Goal: Information Seeking & Learning: Learn about a topic

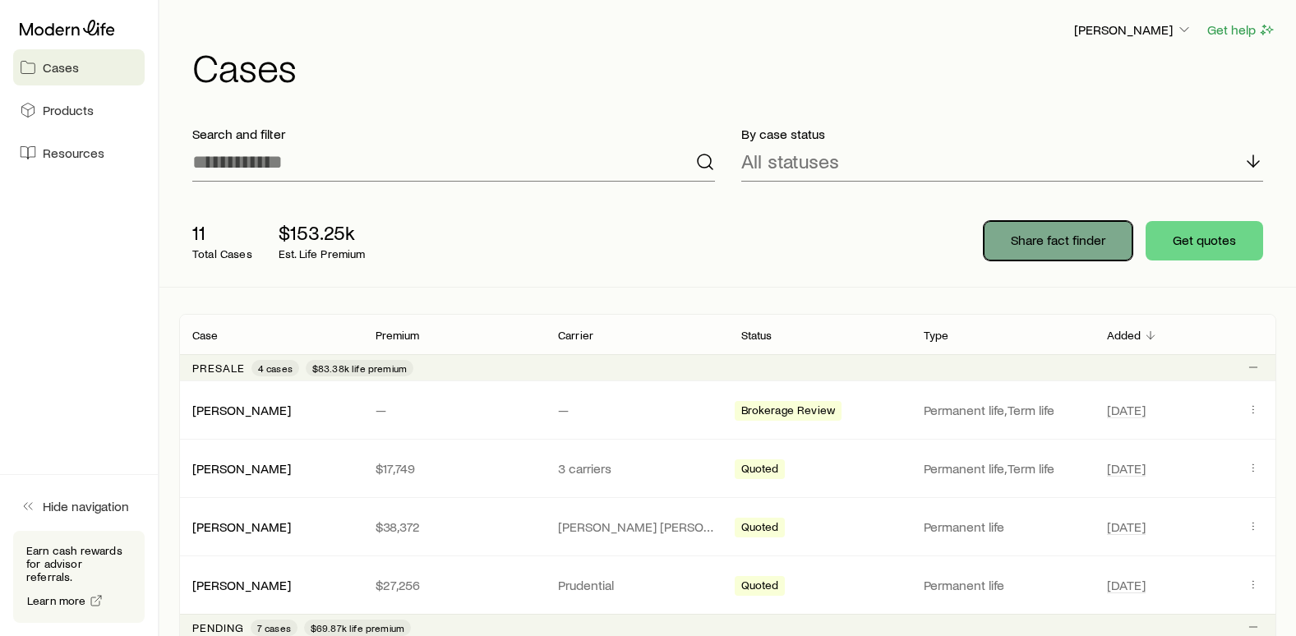
click at [1050, 248] on button "Share fact finder" at bounding box center [1058, 240] width 149 height 39
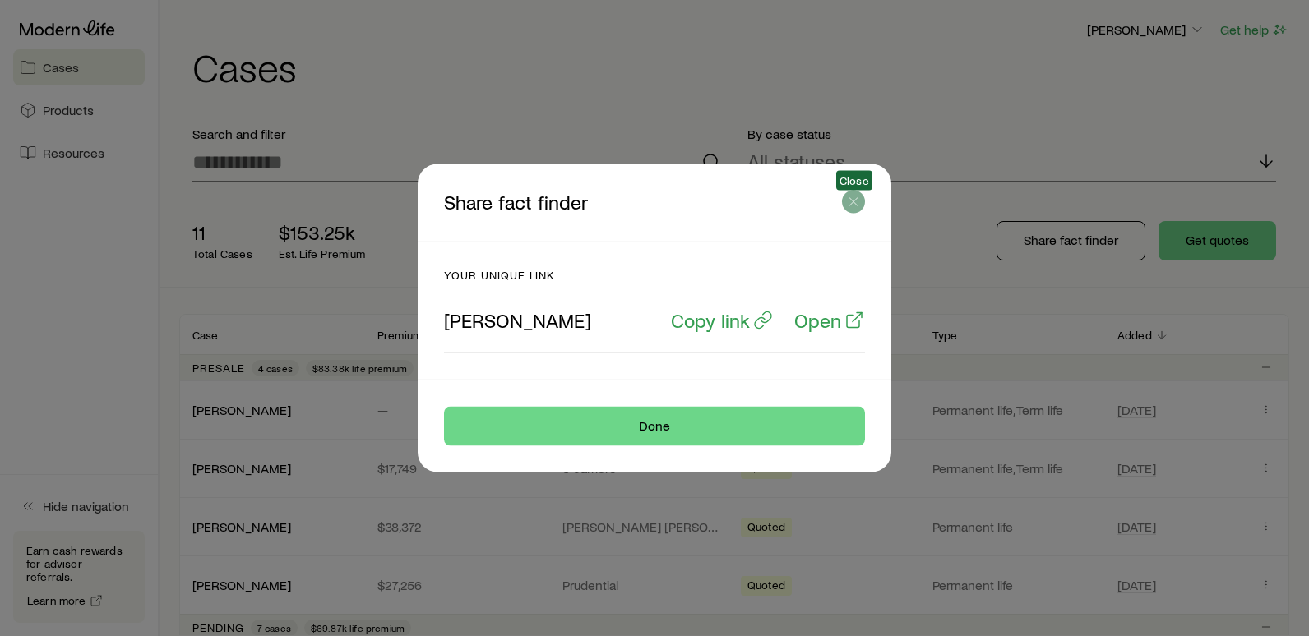
click at [852, 202] on icon "button" at bounding box center [853, 202] width 16 height 16
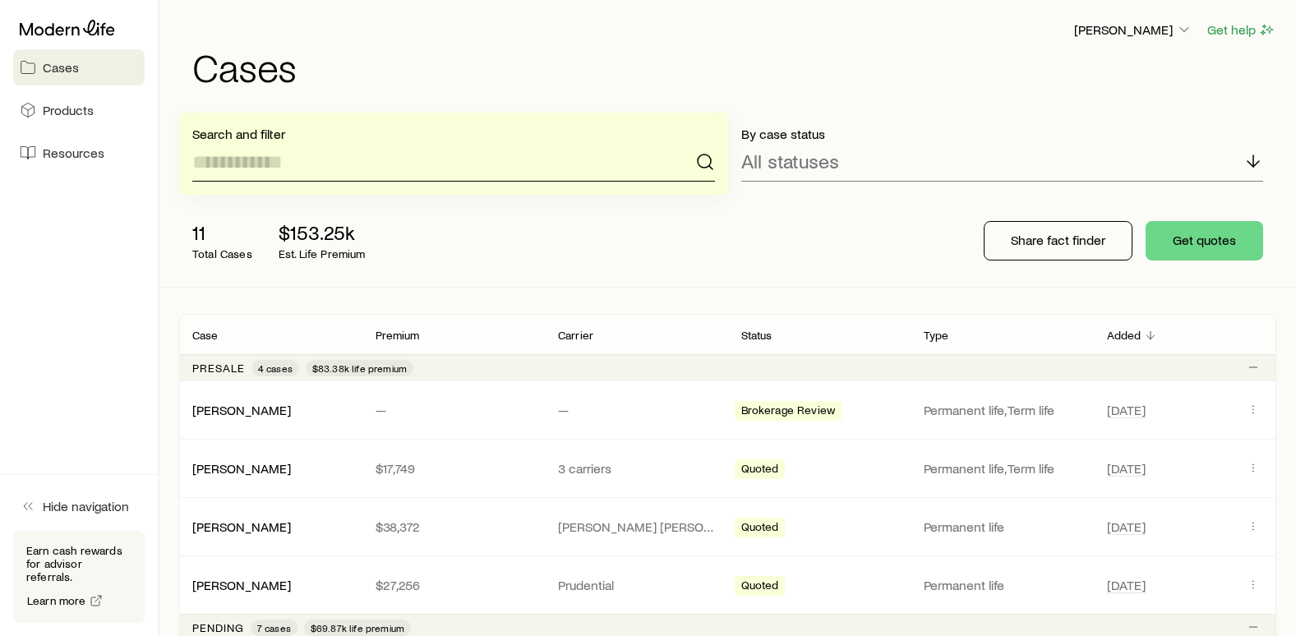
click at [265, 170] on input at bounding box center [453, 161] width 523 height 39
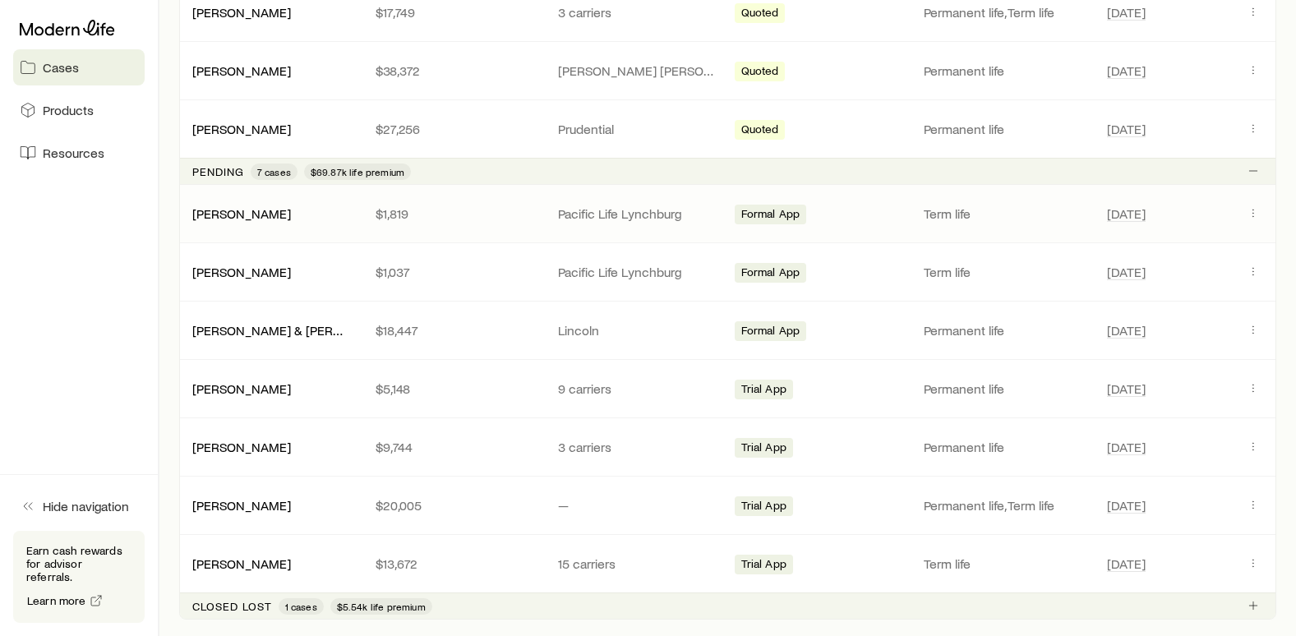
scroll to position [493, 0]
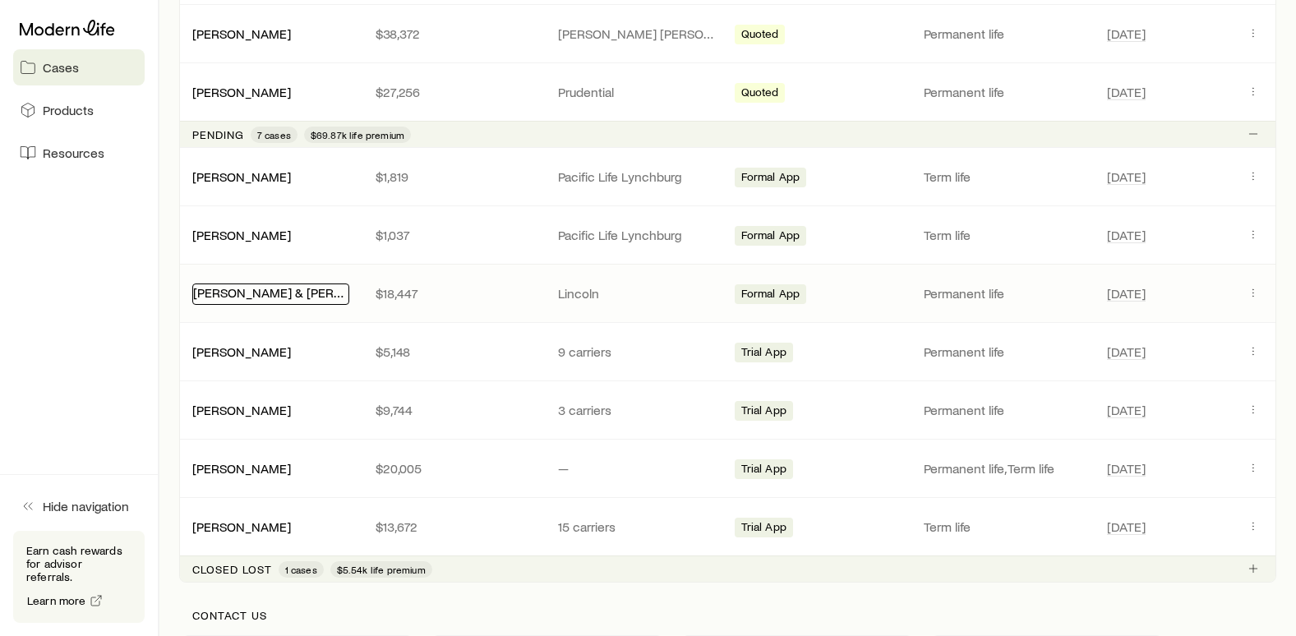
click at [289, 292] on link "[PERSON_NAME] & [PERSON_NAME] +1" at bounding box center [306, 292] width 227 height 16
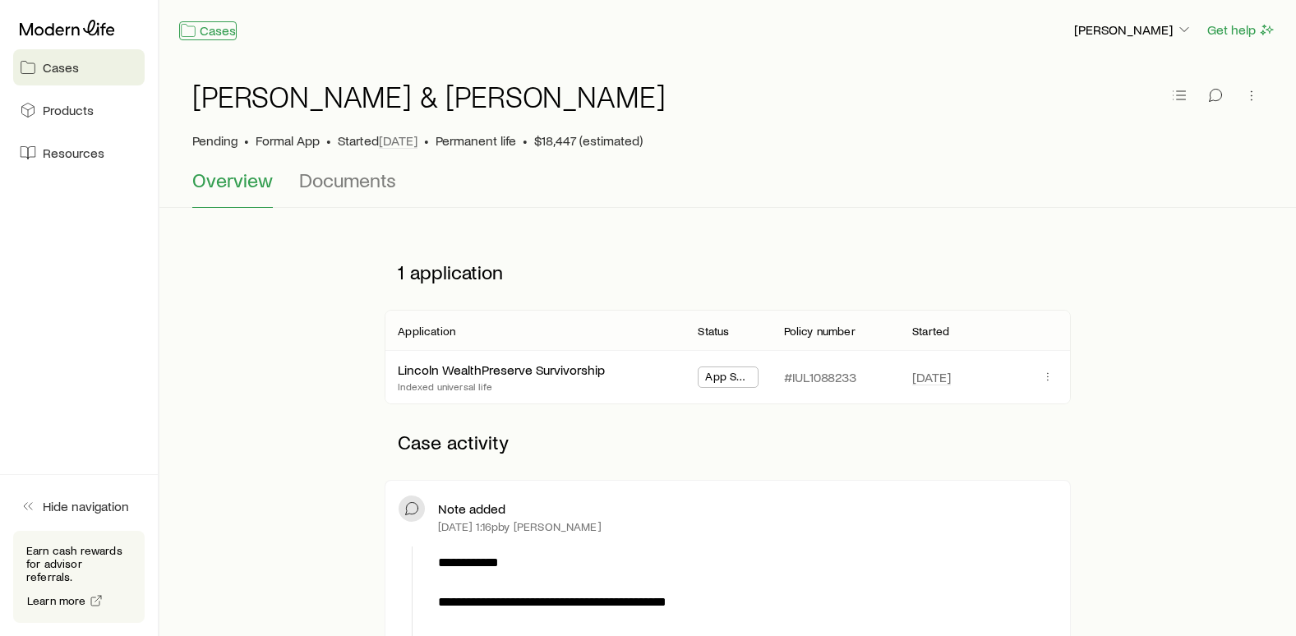
click at [214, 35] on link "Cases" at bounding box center [208, 30] width 58 height 19
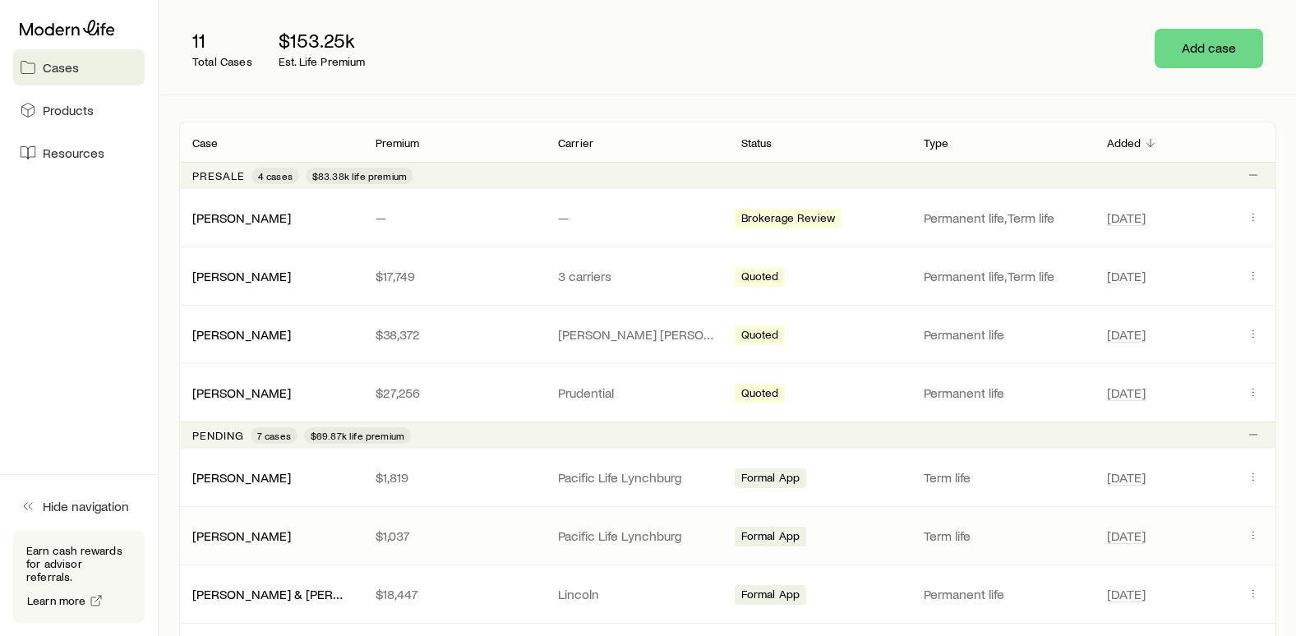
scroll to position [247, 0]
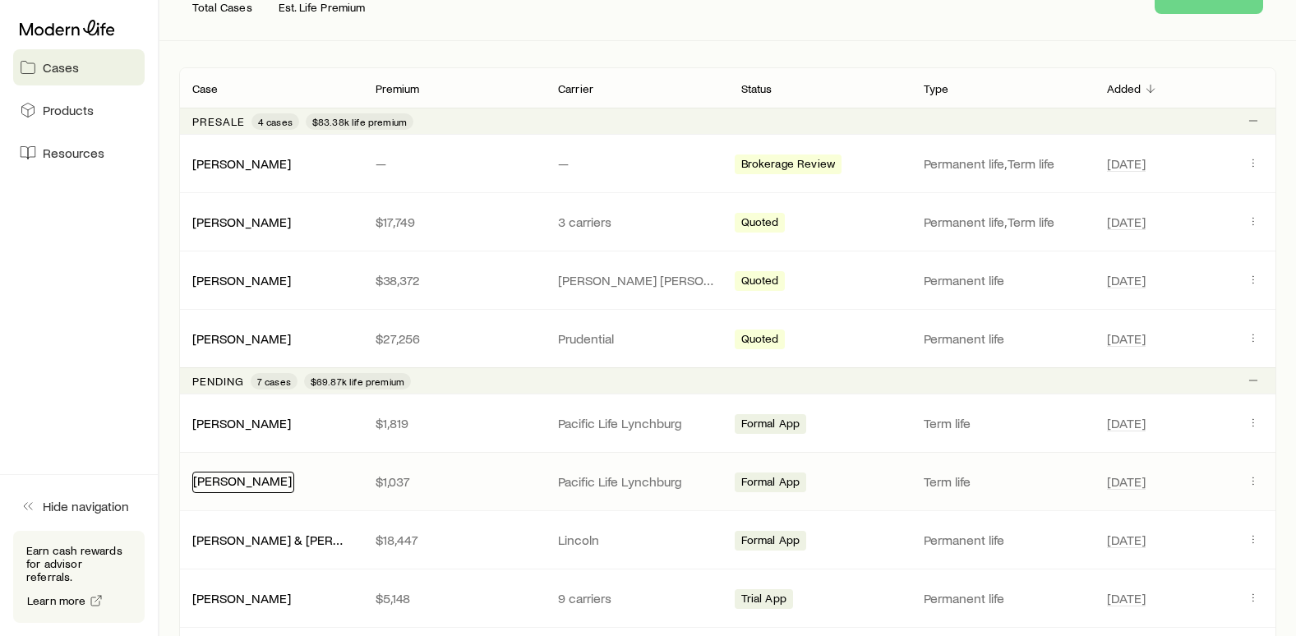
click at [243, 487] on link "[PERSON_NAME]" at bounding box center [242, 481] width 99 height 16
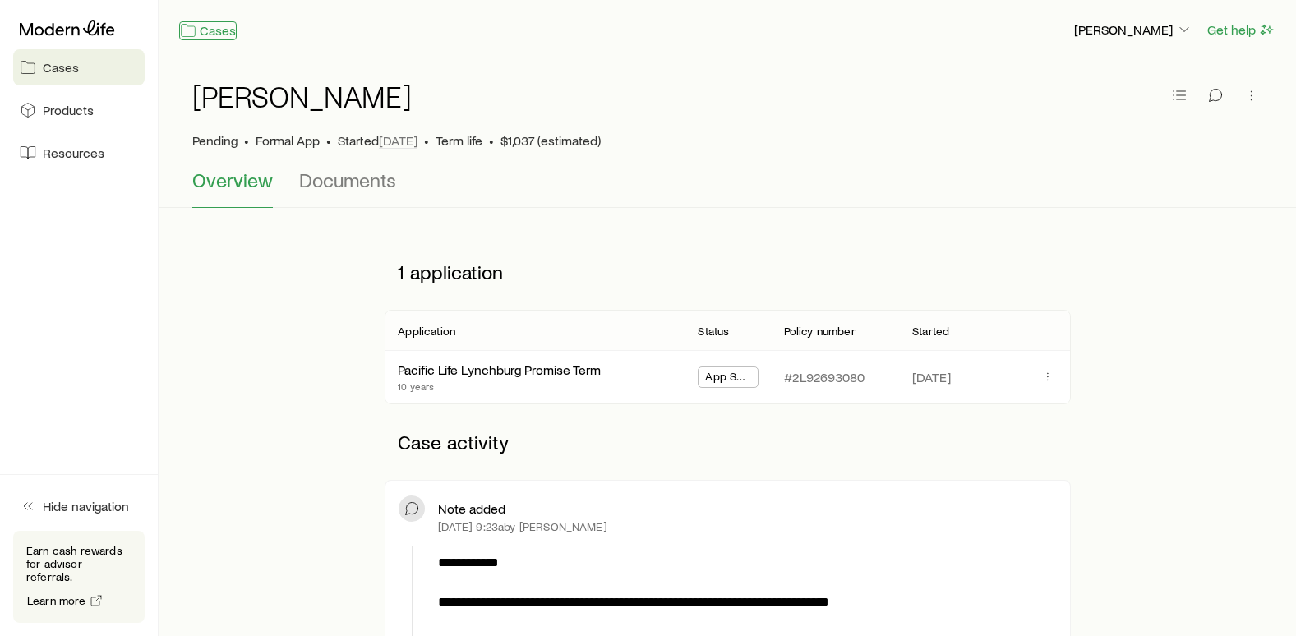
click at [197, 36] on link "Cases" at bounding box center [208, 30] width 58 height 19
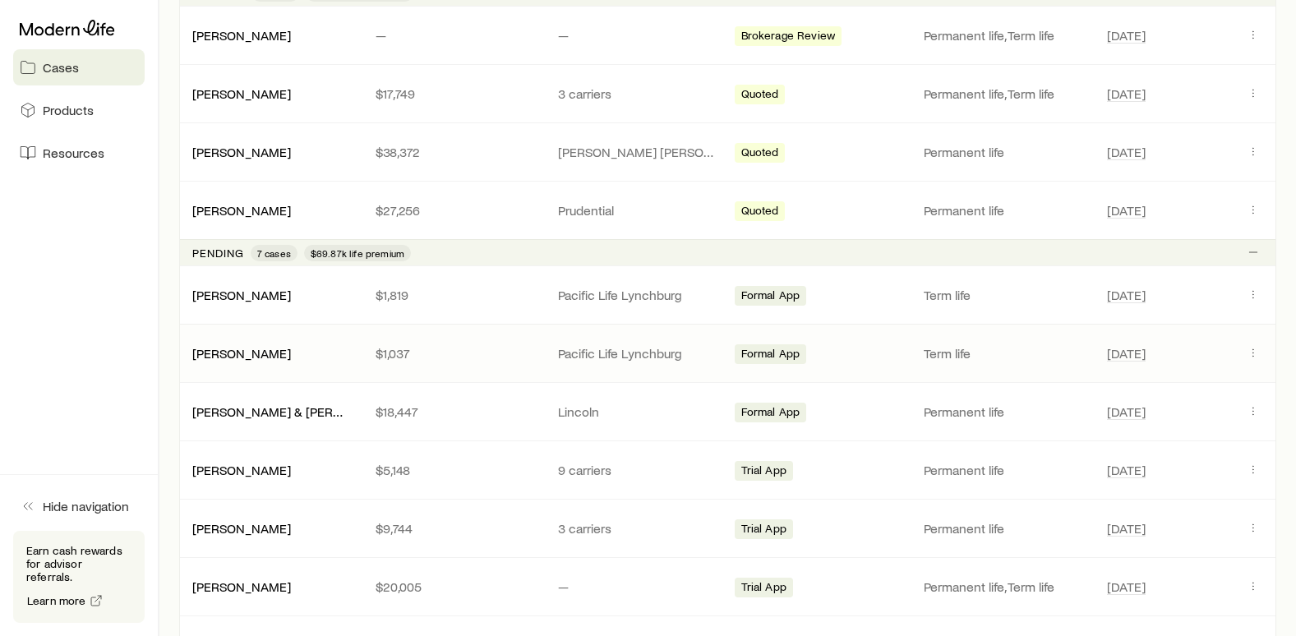
scroll to position [411, 0]
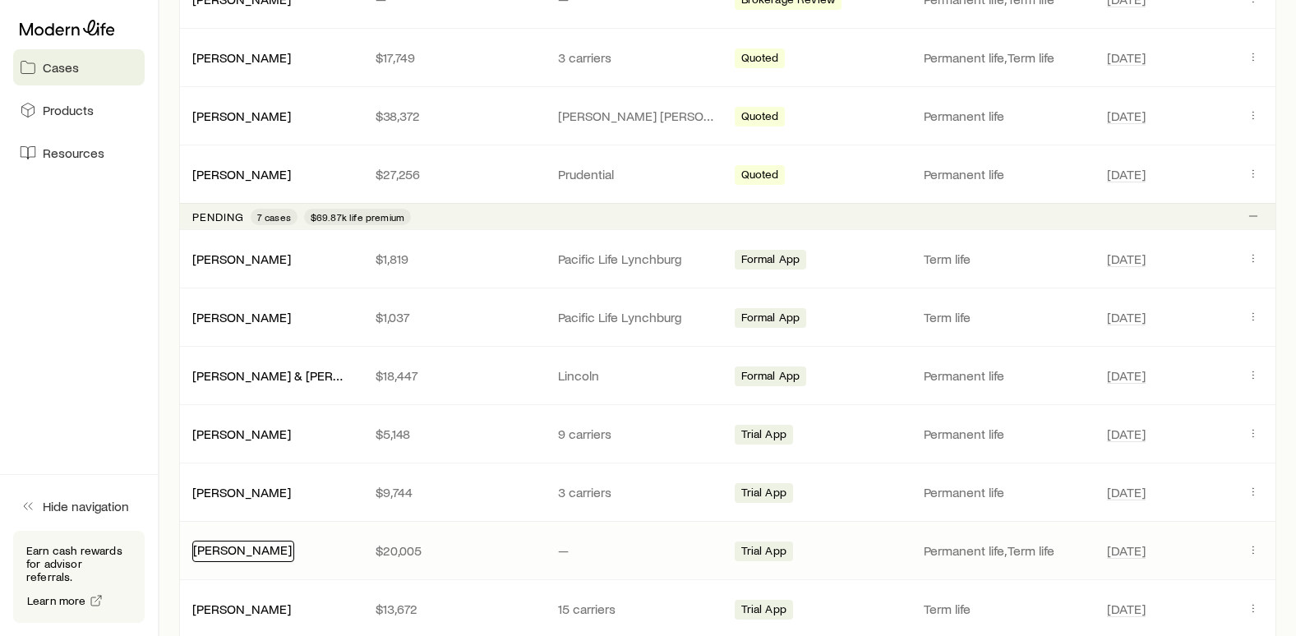
click at [231, 552] on link "[PERSON_NAME]" at bounding box center [242, 550] width 99 height 16
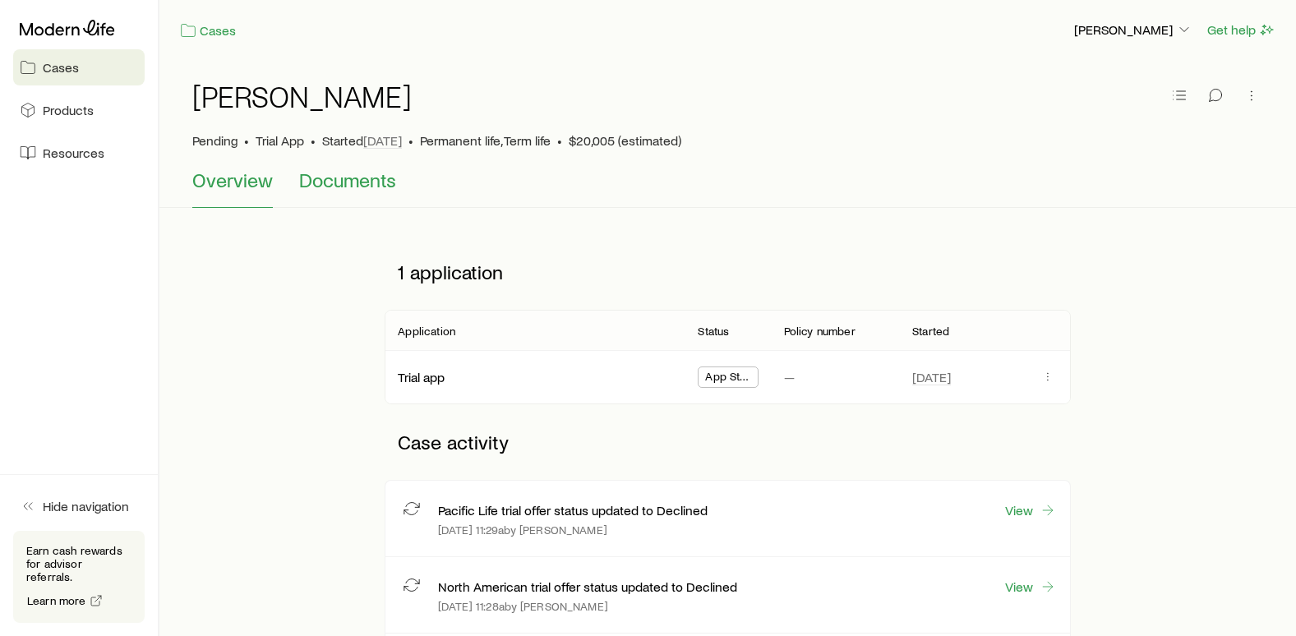
click at [338, 180] on span "Documents" at bounding box center [347, 180] width 97 height 23
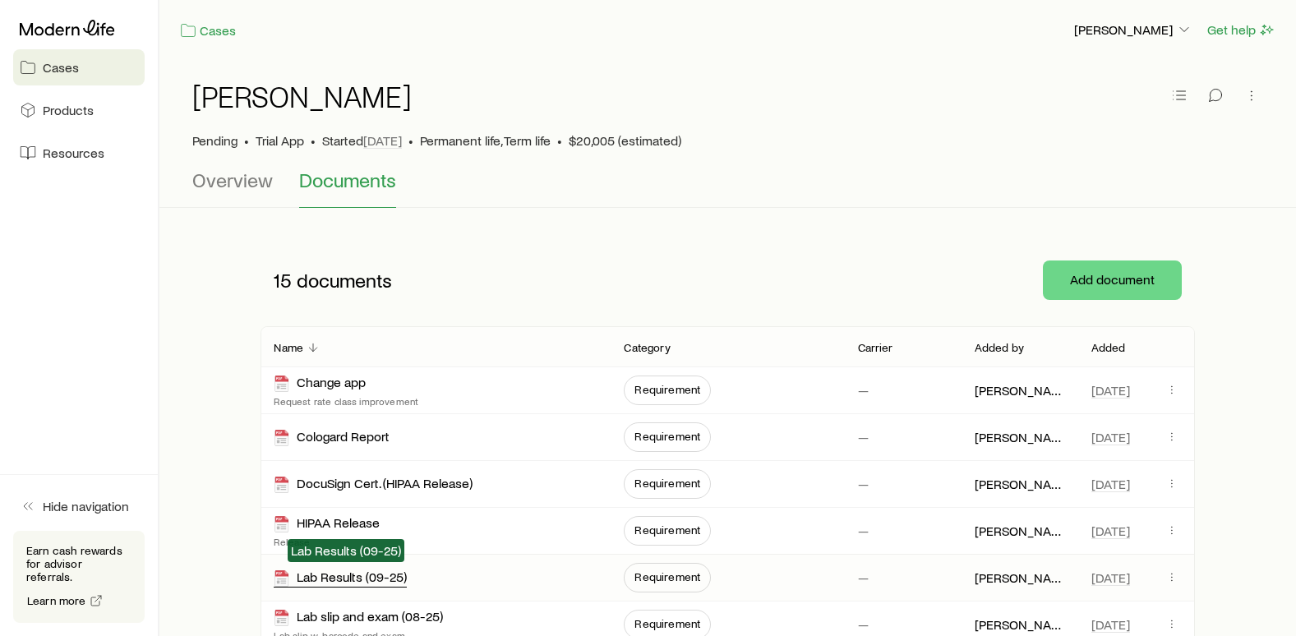
click at [316, 582] on div "Lab Results (09-25)" at bounding box center [340, 578] width 133 height 19
click at [206, 26] on link "Cases" at bounding box center [208, 30] width 58 height 19
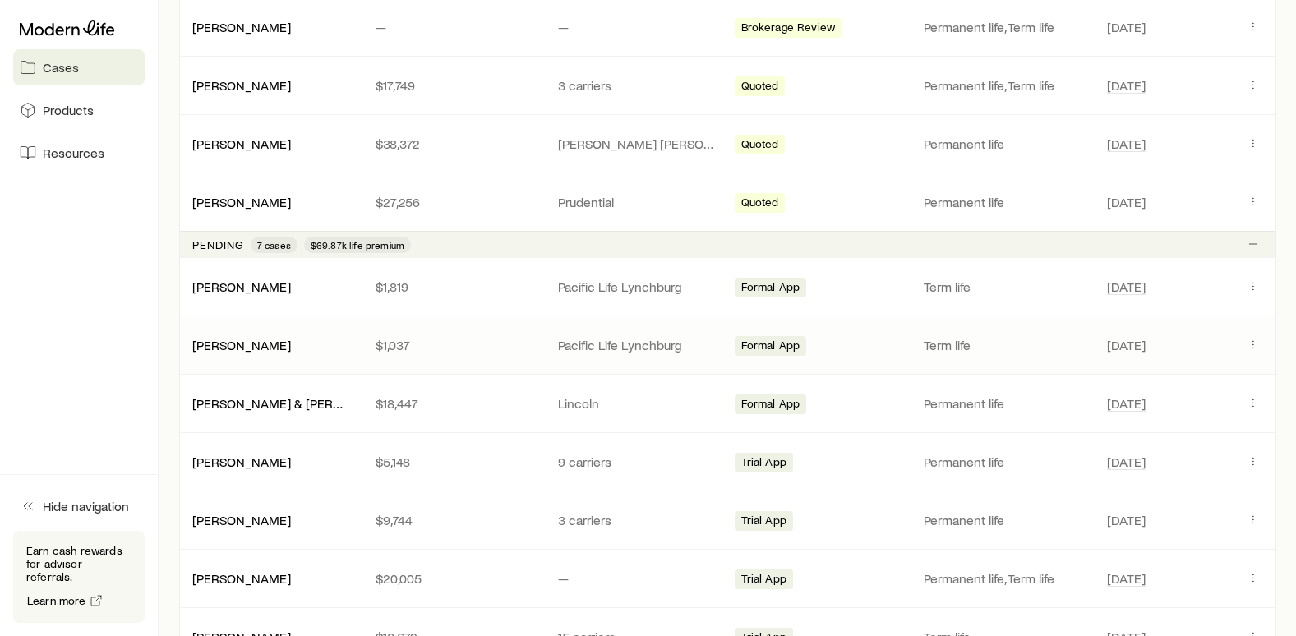
scroll to position [411, 0]
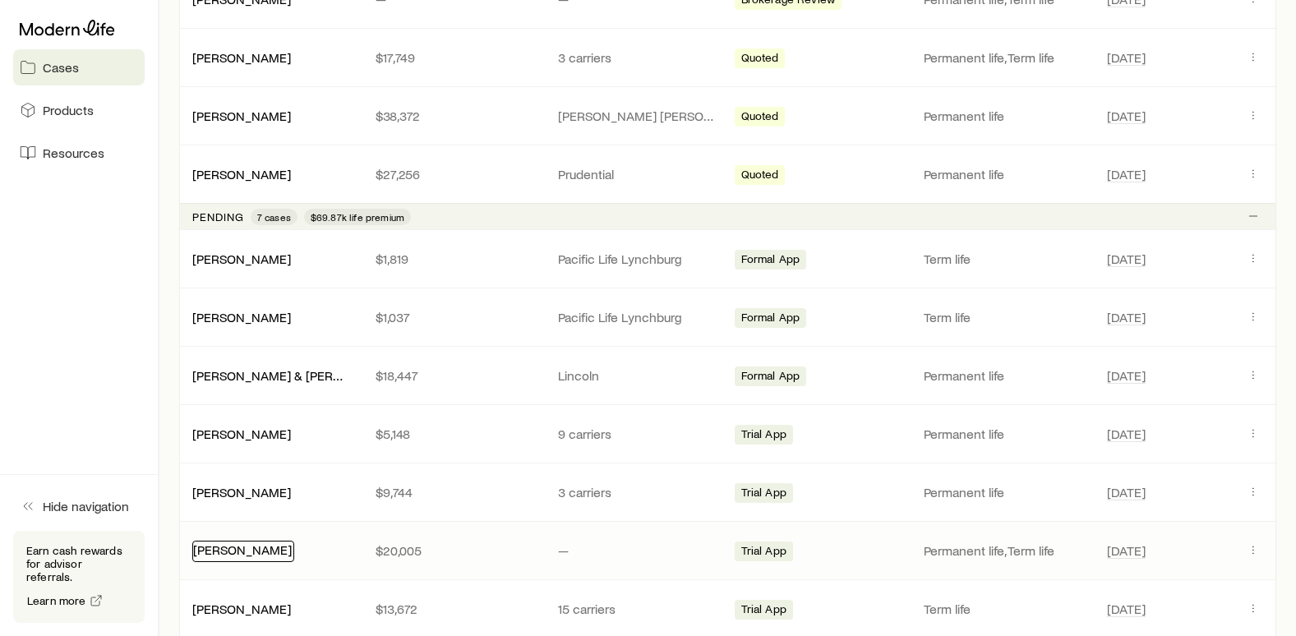
click at [248, 556] on link "[PERSON_NAME]" at bounding box center [242, 550] width 99 height 16
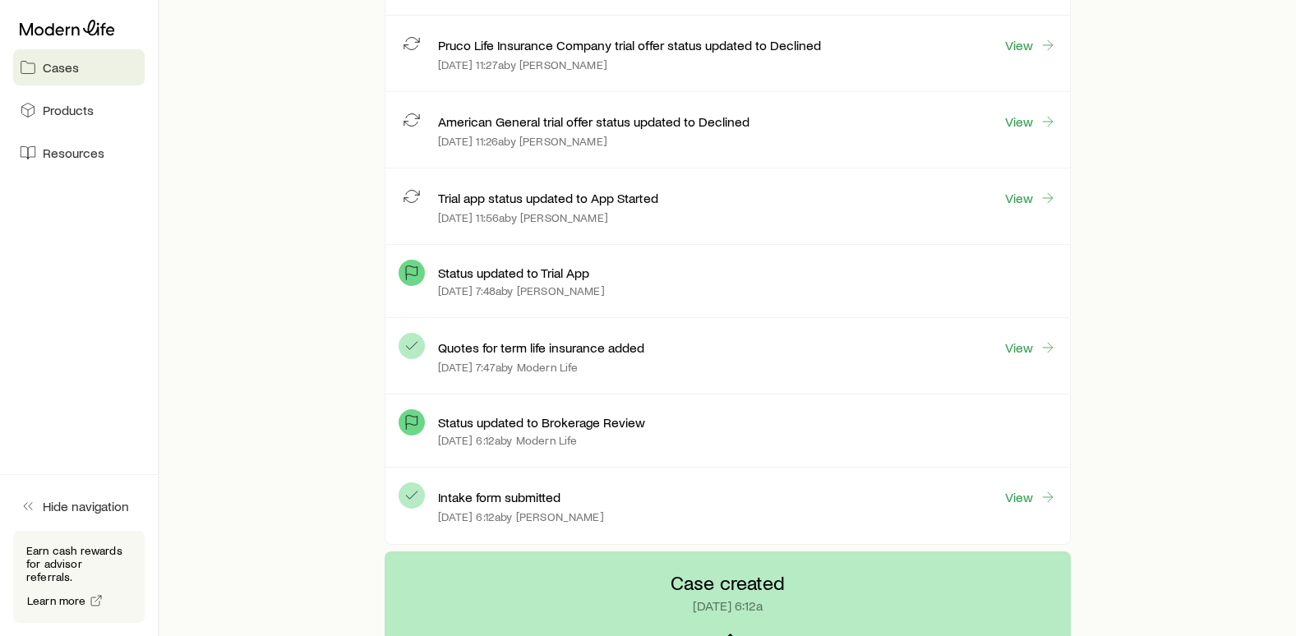
scroll to position [591, 0]
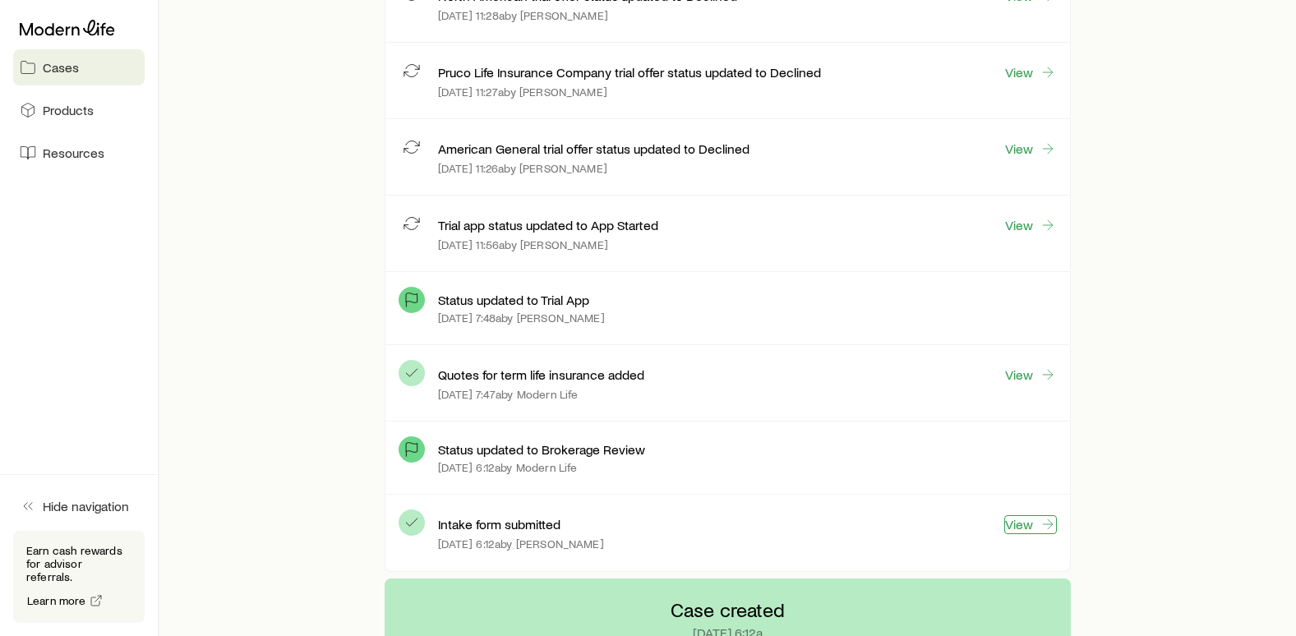
click at [1025, 525] on link "View" at bounding box center [1030, 524] width 53 height 19
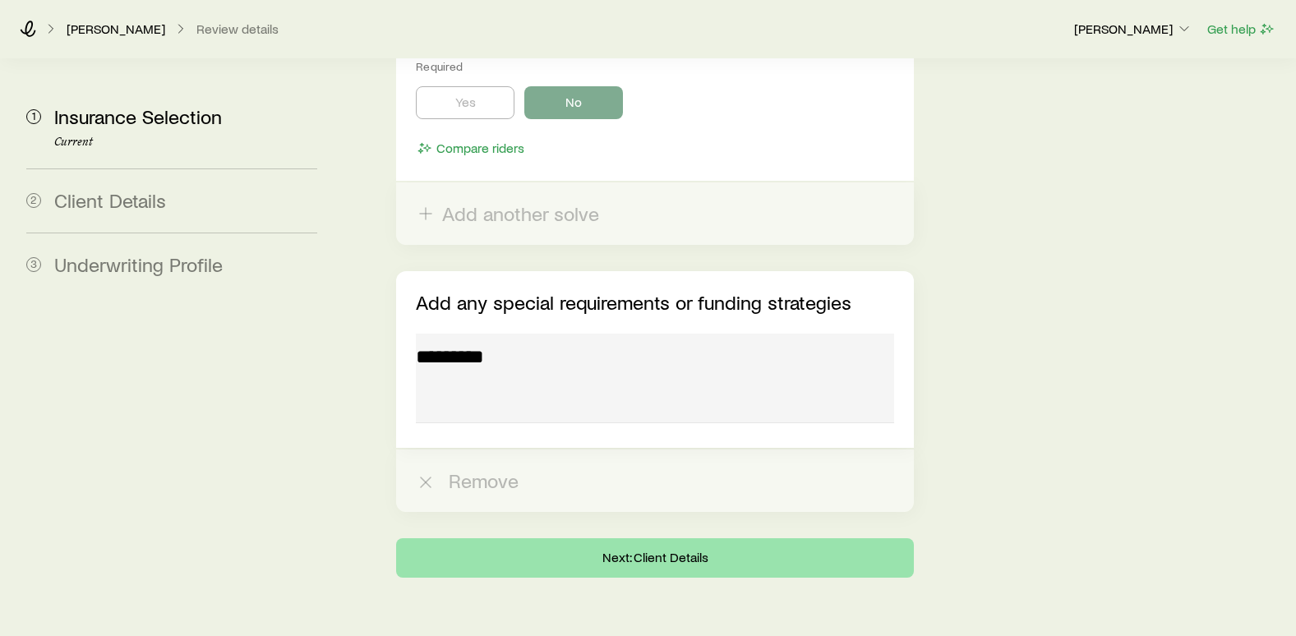
scroll to position [3241, 0]
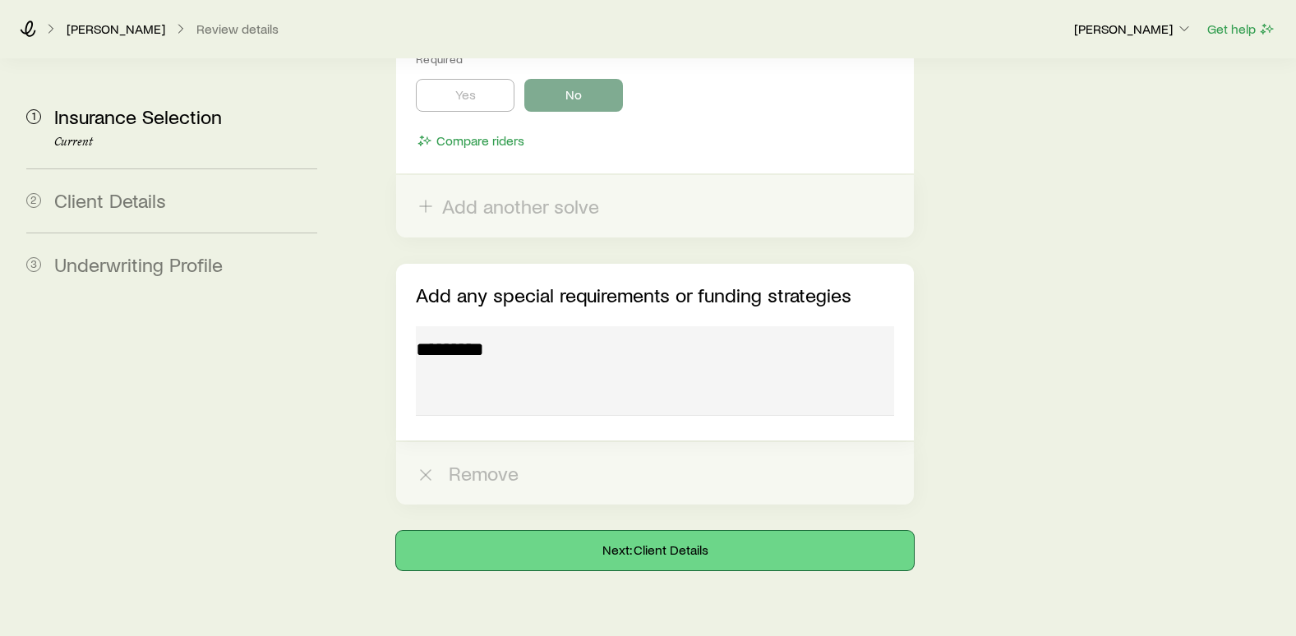
click at [571, 531] on button "Next: Client Details" at bounding box center [655, 550] width 518 height 39
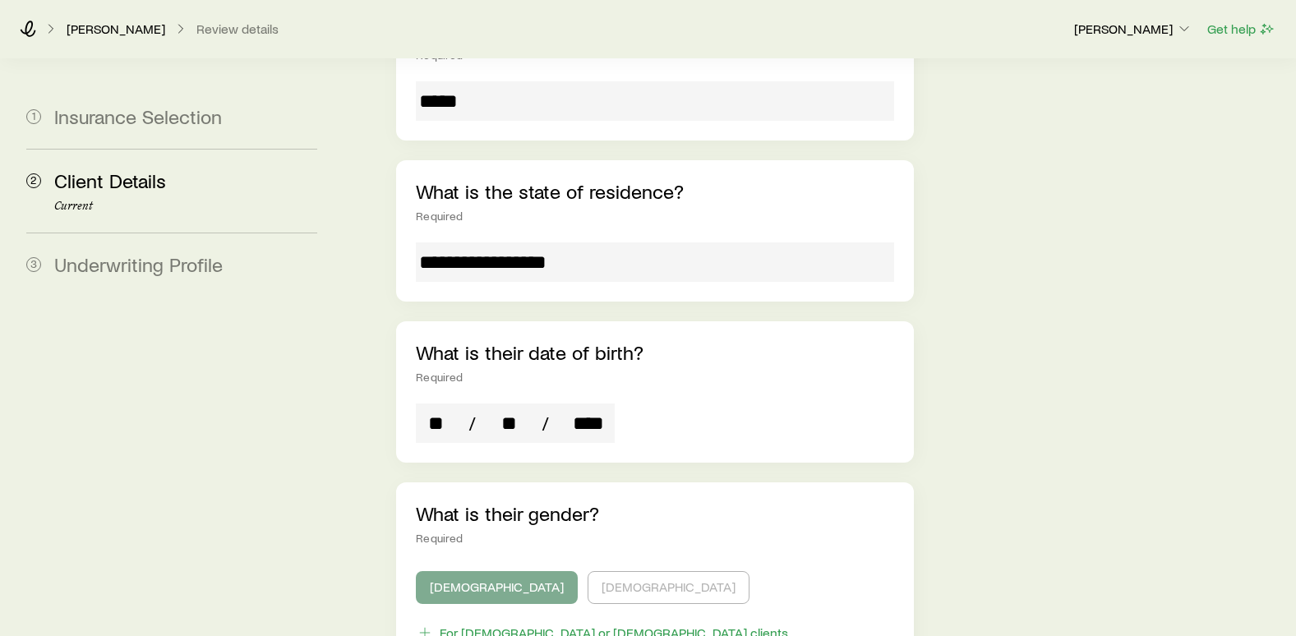
scroll to position [493, 0]
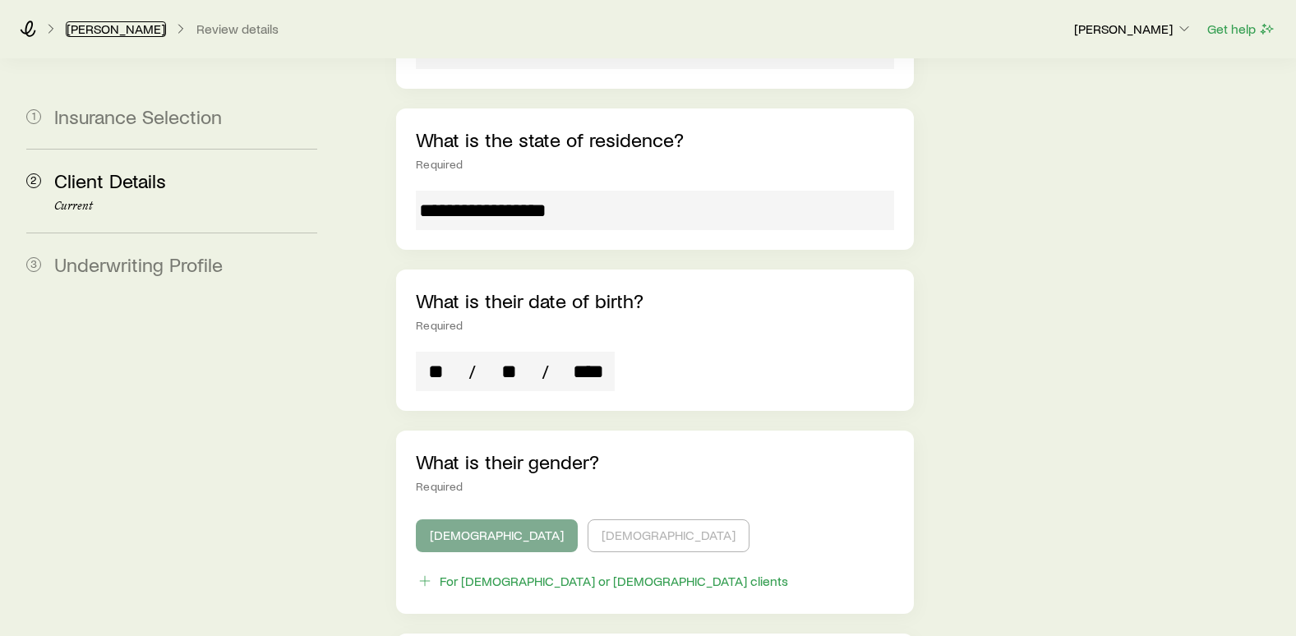
click at [92, 31] on link "[PERSON_NAME]" at bounding box center [116, 29] width 100 height 16
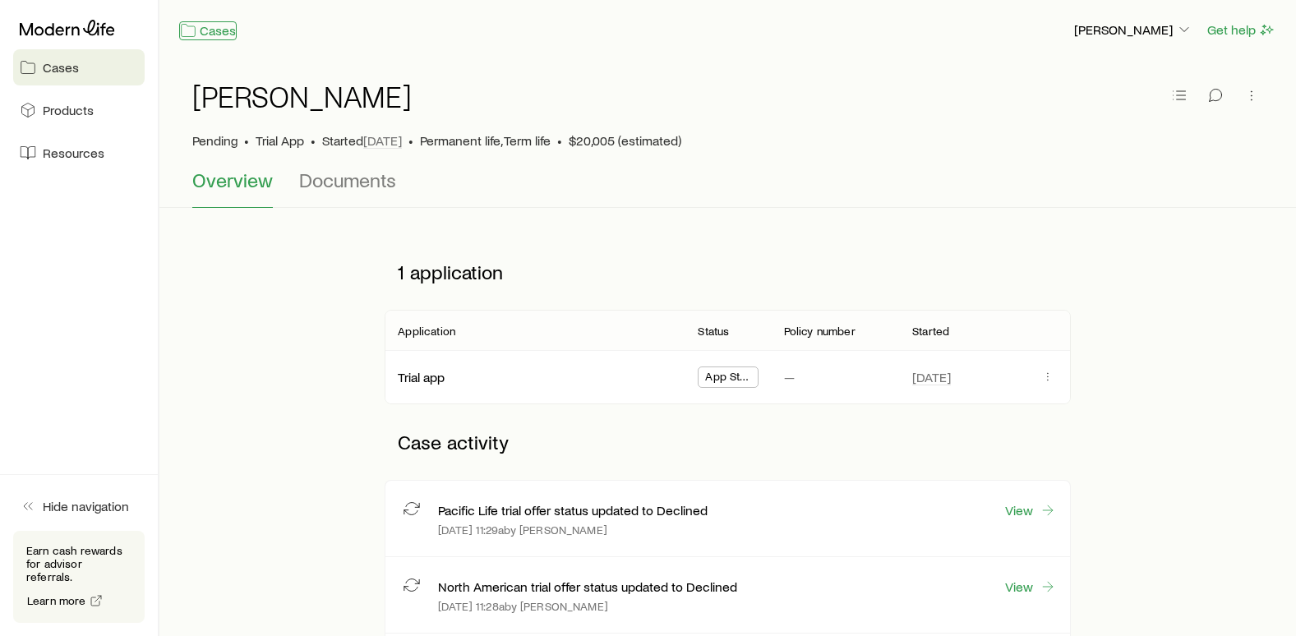
click at [208, 30] on link "Cases" at bounding box center [208, 30] width 58 height 19
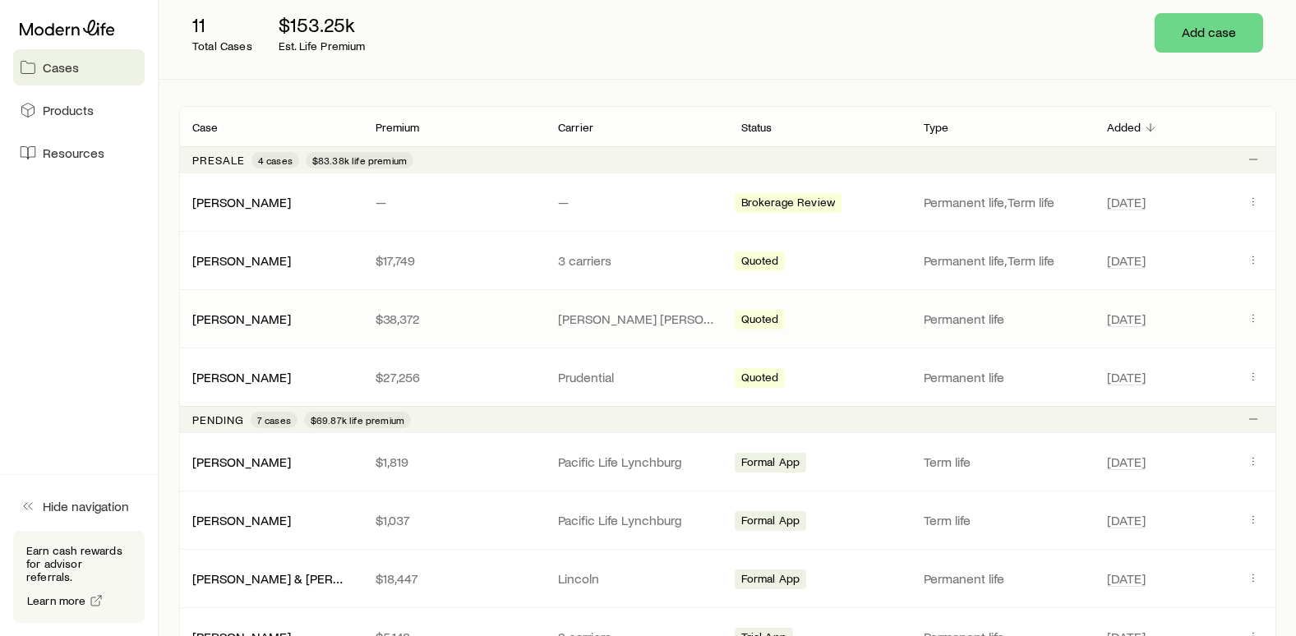
scroll to position [164, 0]
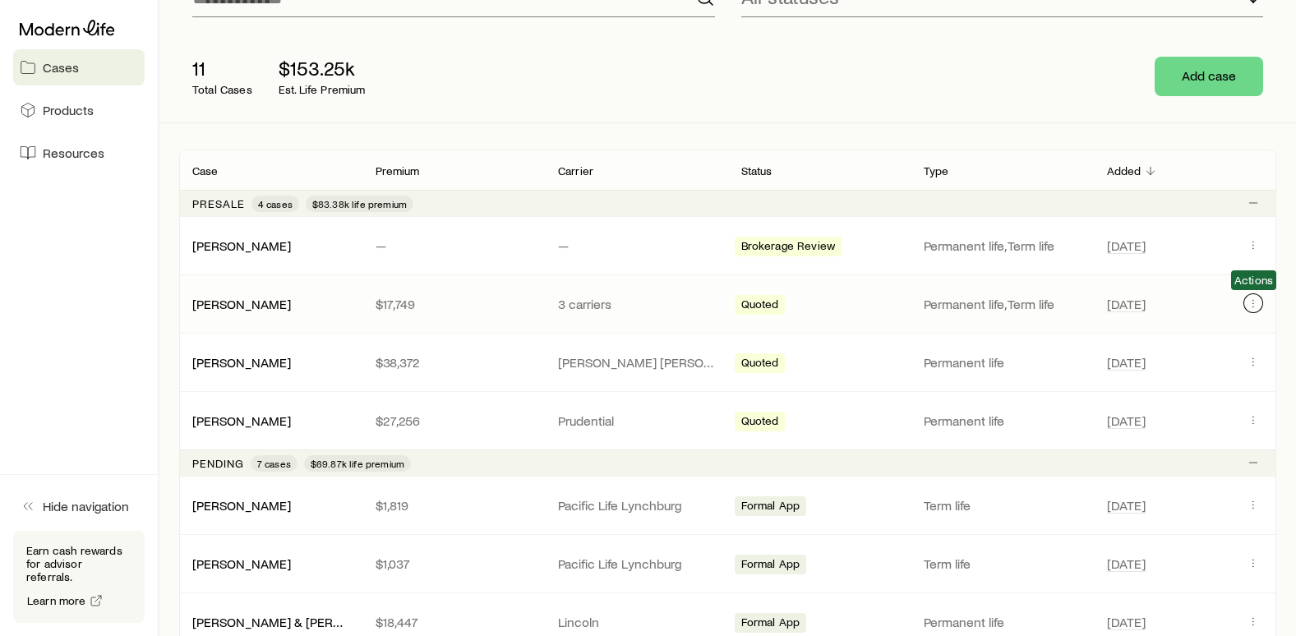
click at [1247, 308] on icon "Client cases" at bounding box center [1253, 303] width 13 height 13
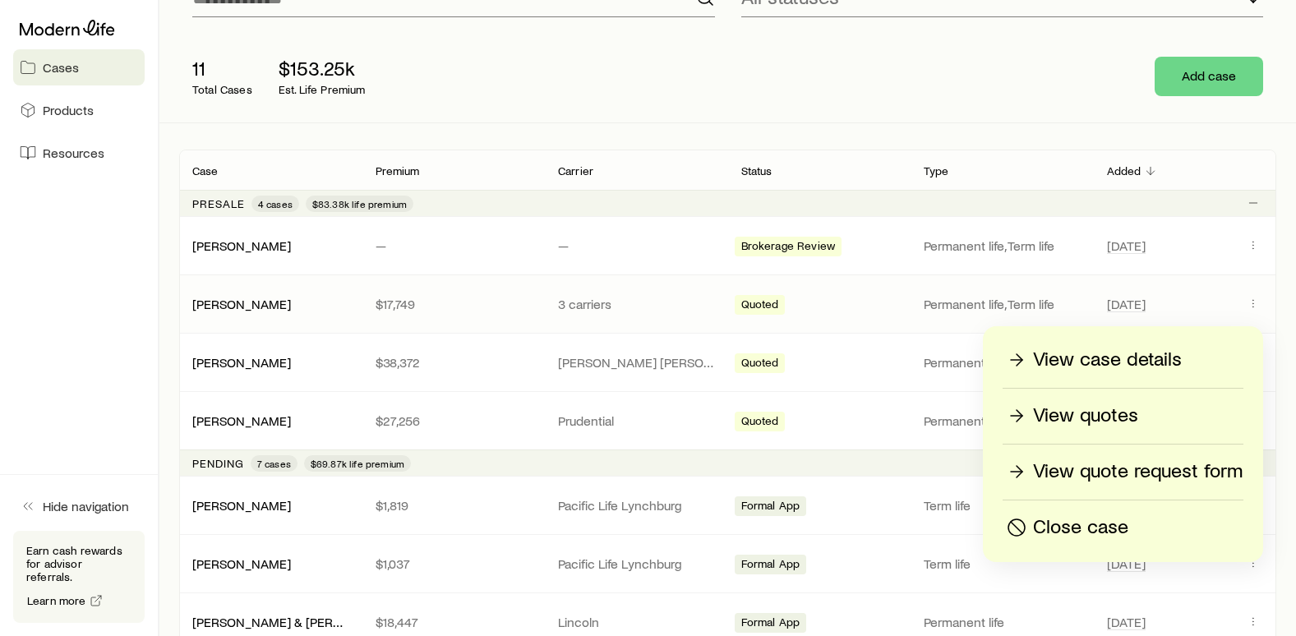
click at [798, 312] on div "Quoted" at bounding box center [820, 303] width 170 height 21
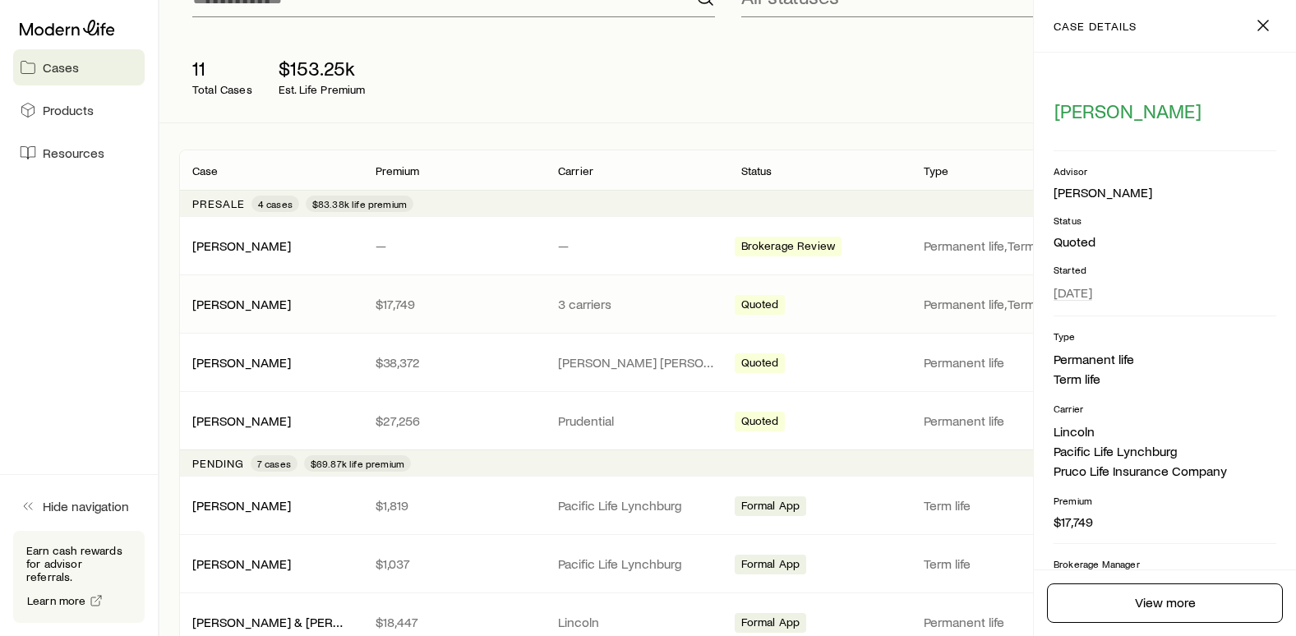
click at [824, 95] on div "11 Total Cases $153.25k Est. Life Premium Add case" at bounding box center [727, 76] width 1097 height 92
click at [1266, 29] on icon "button" at bounding box center [1264, 26] width 20 height 20
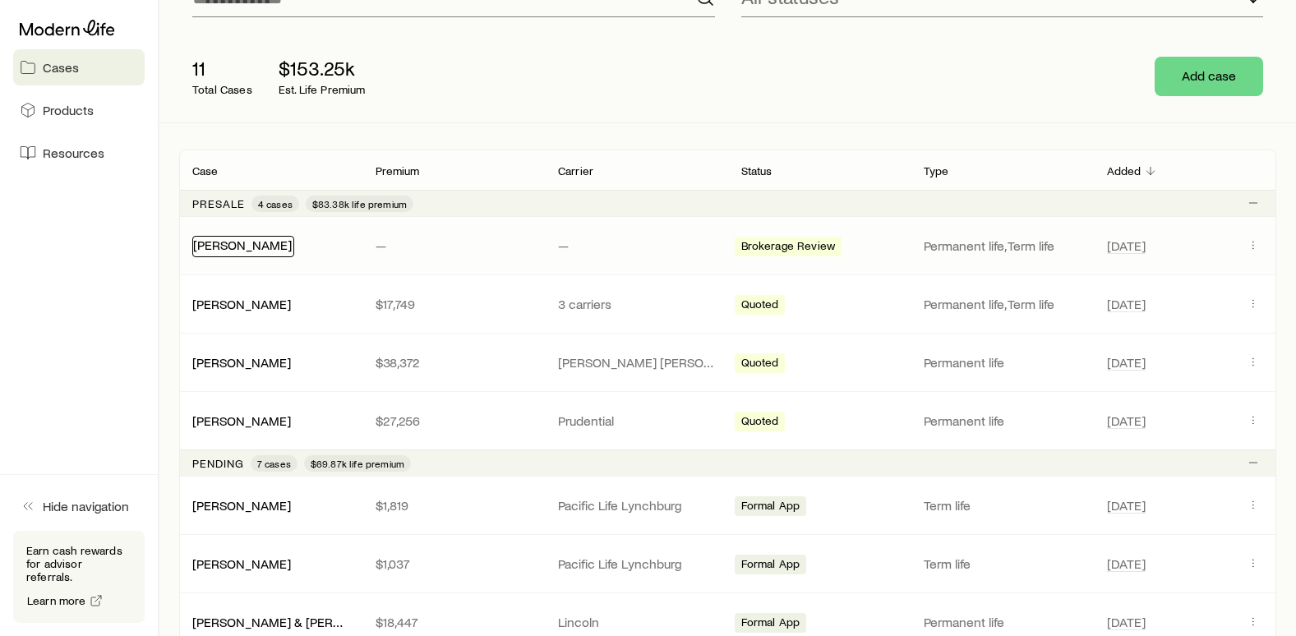
click at [224, 245] on link "[PERSON_NAME]" at bounding box center [242, 245] width 99 height 16
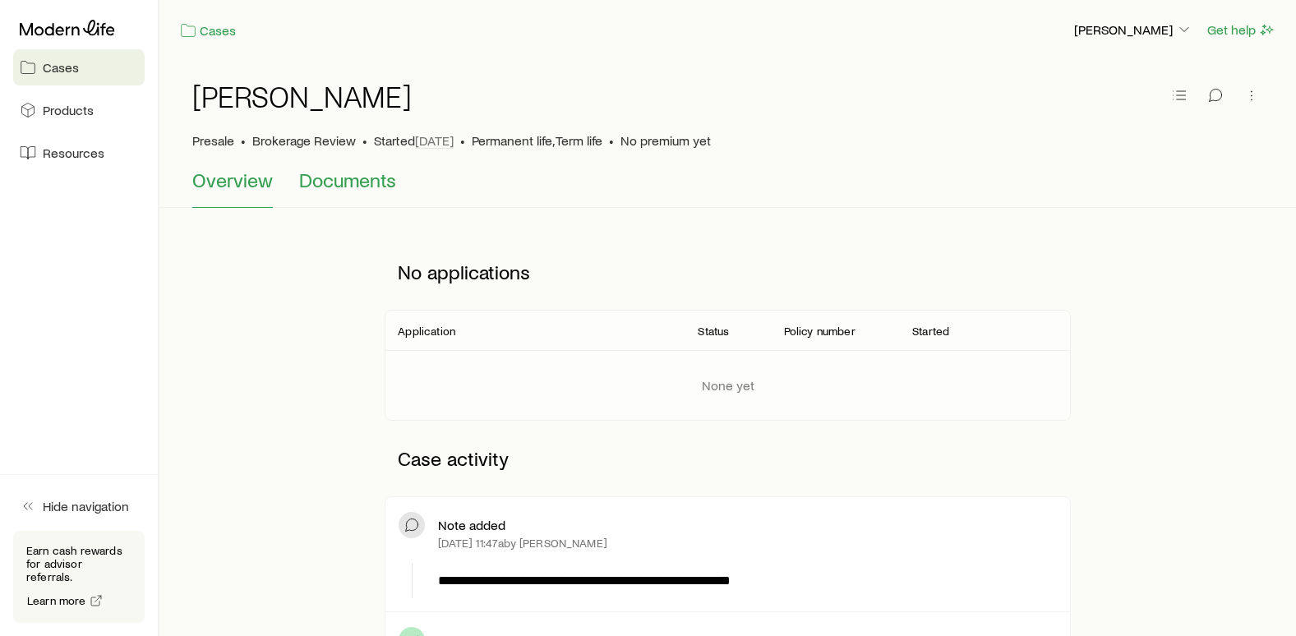
click at [355, 186] on span "Documents" at bounding box center [347, 180] width 97 height 23
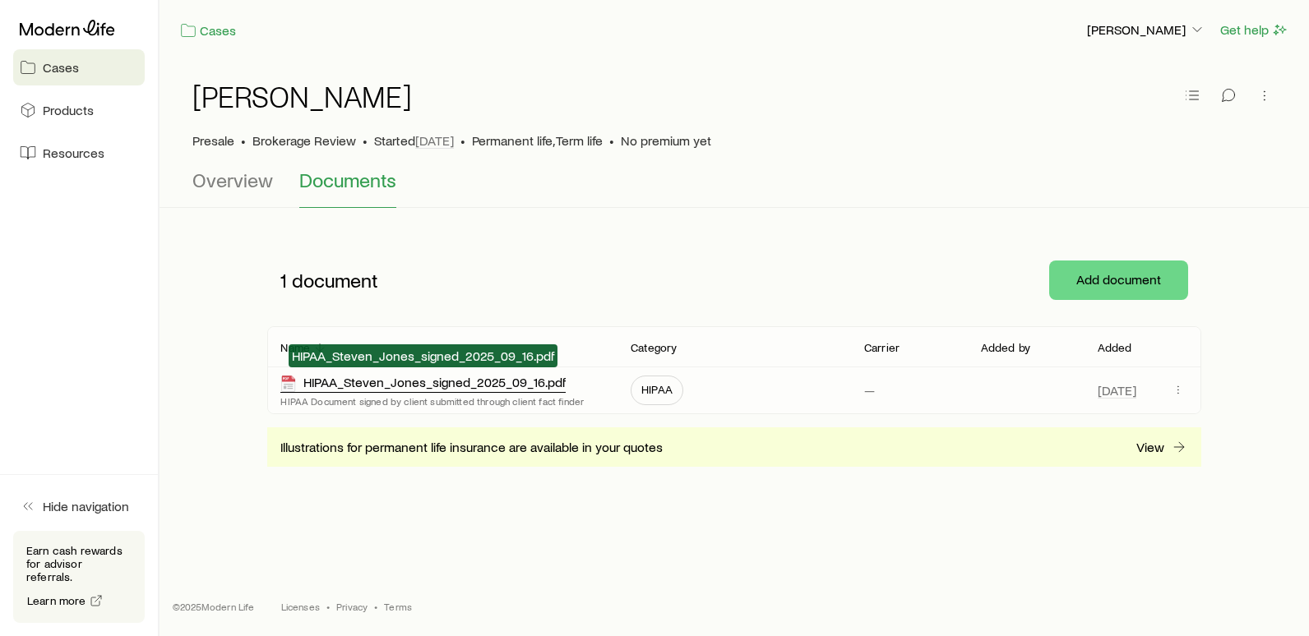
click at [523, 386] on div "HIPAA_Steven_Jones_signed_2025_09_16.pdf" at bounding box center [422, 383] width 285 height 19
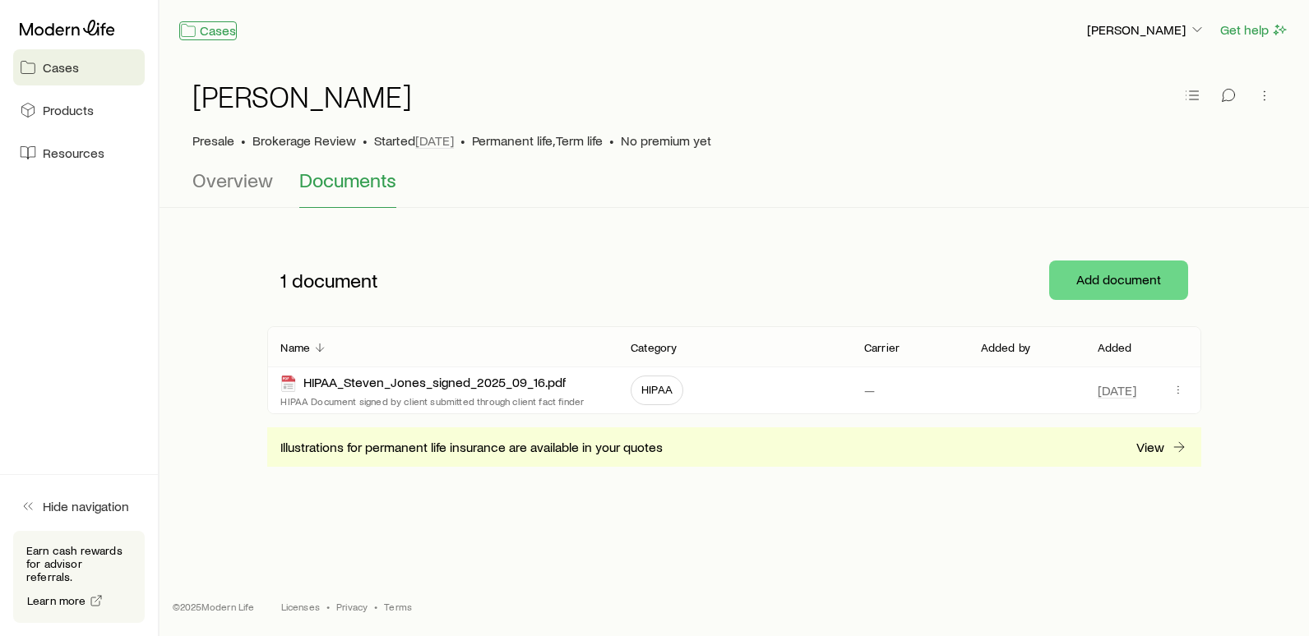
click at [225, 36] on link "Cases" at bounding box center [208, 30] width 58 height 19
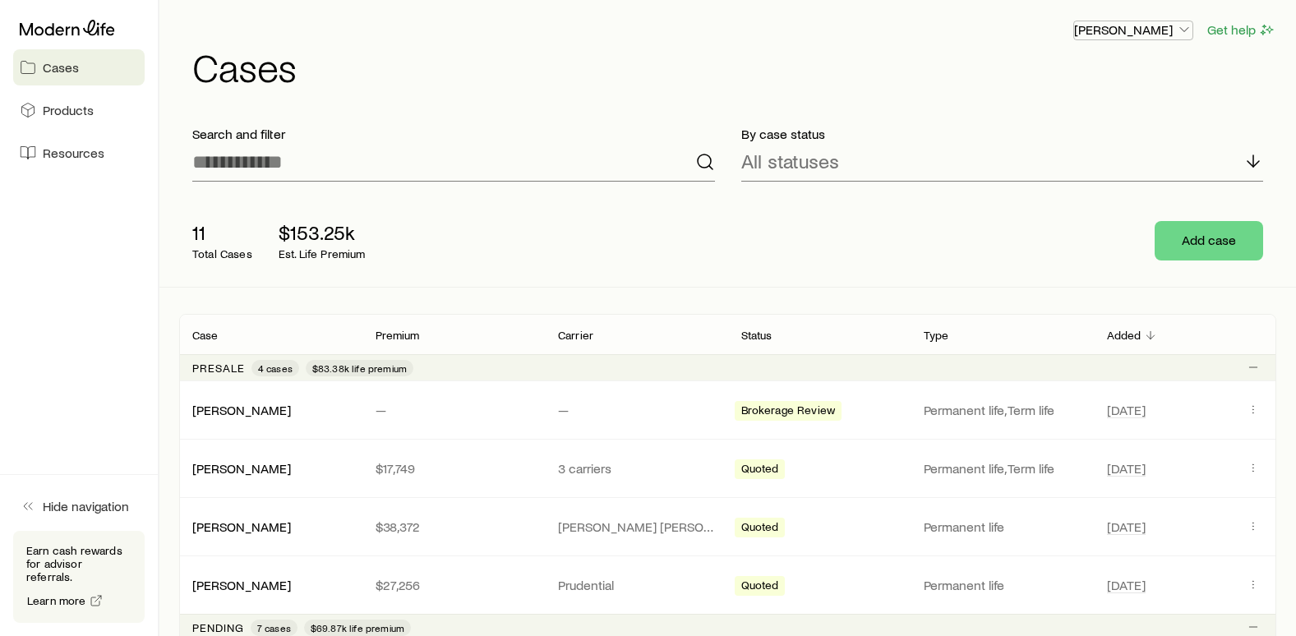
click at [1126, 32] on p "[PERSON_NAME]" at bounding box center [1133, 29] width 118 height 16
click at [1064, 159] on span "Sign out" at bounding box center [1055, 162] width 45 height 16
click at [239, 166] on input at bounding box center [453, 161] width 523 height 39
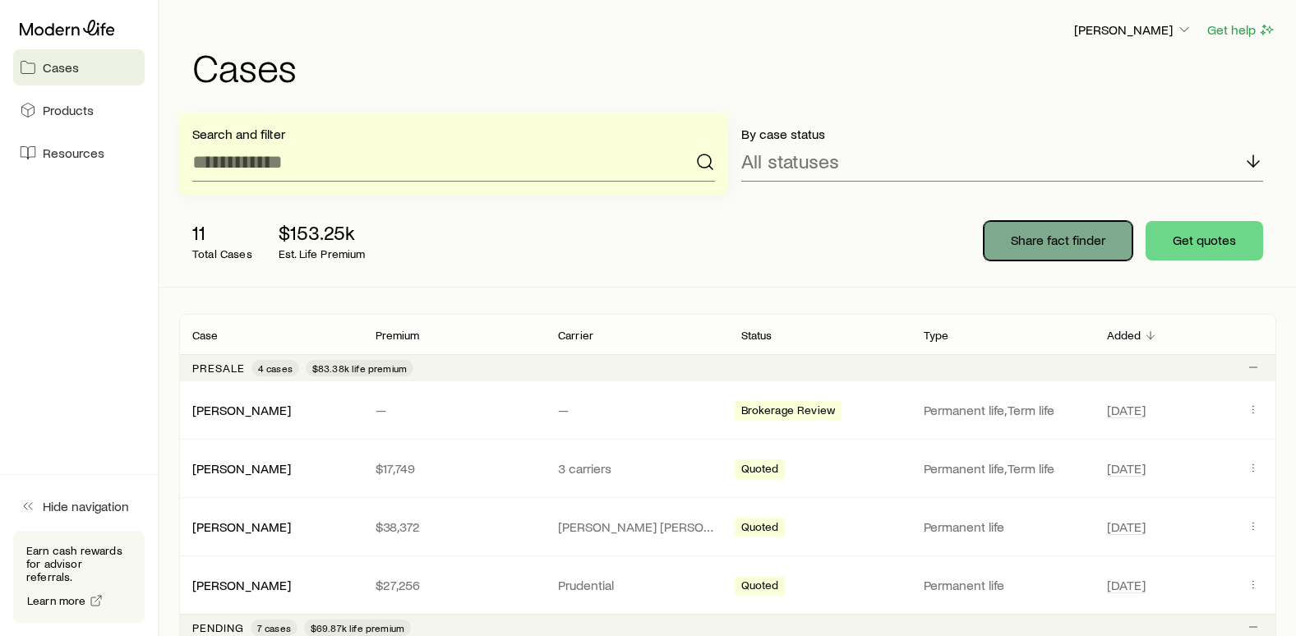
click at [1070, 244] on p "Share fact finder" at bounding box center [1058, 240] width 95 height 16
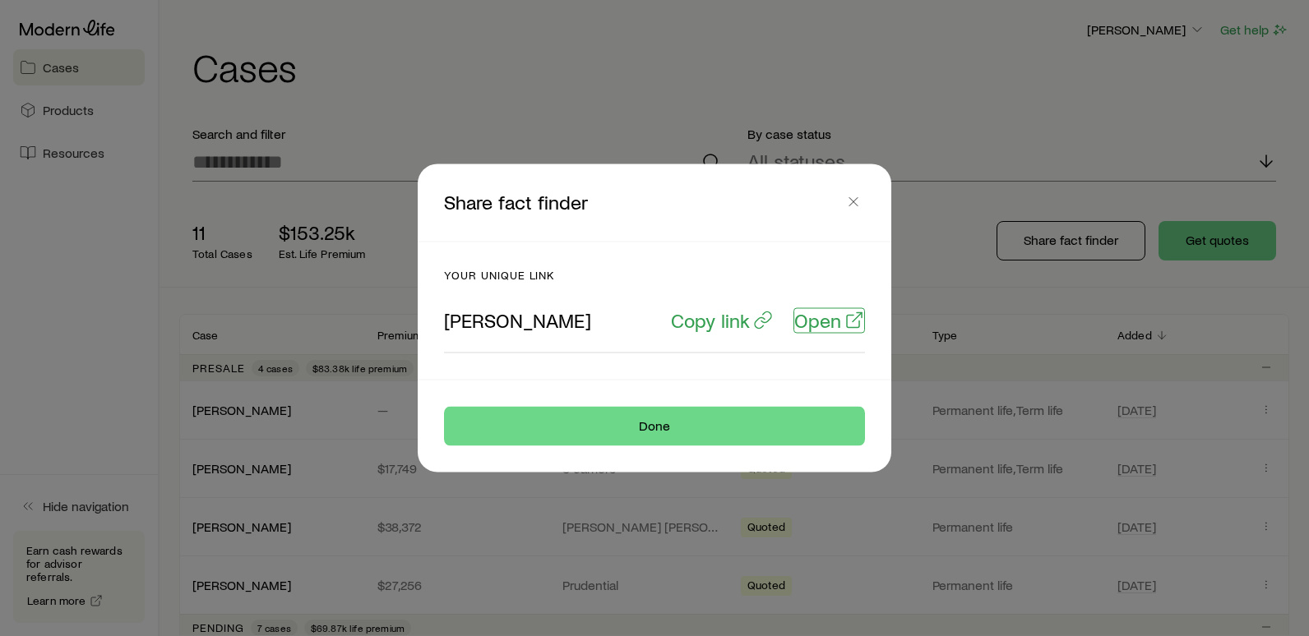
click at [832, 321] on p "Open" at bounding box center [817, 320] width 47 height 23
click at [847, 202] on icon "button" at bounding box center [853, 202] width 16 height 16
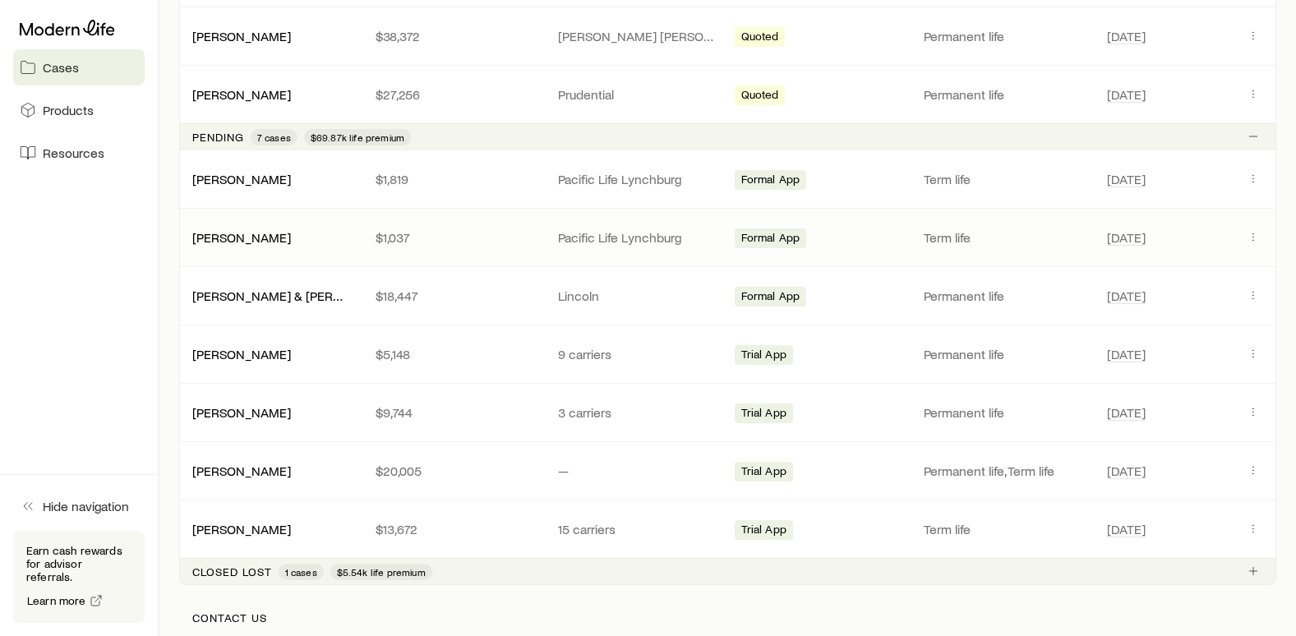
scroll to position [493, 0]
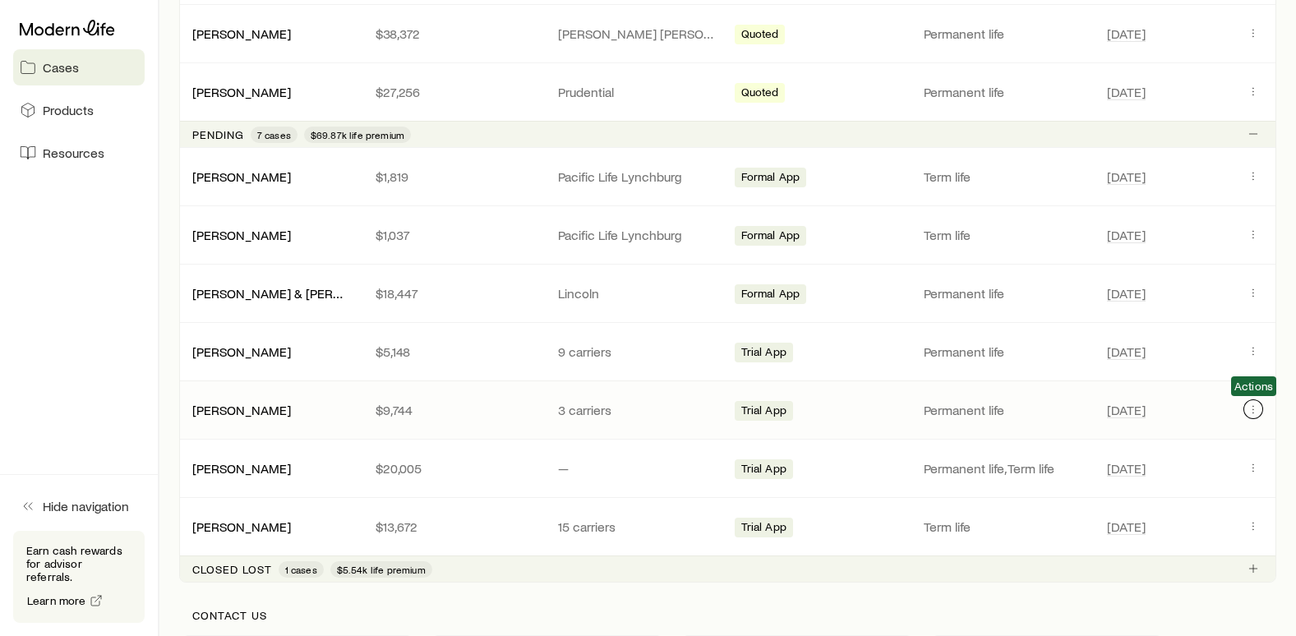
click at [1252, 416] on button "Client cases" at bounding box center [1254, 409] width 20 height 20
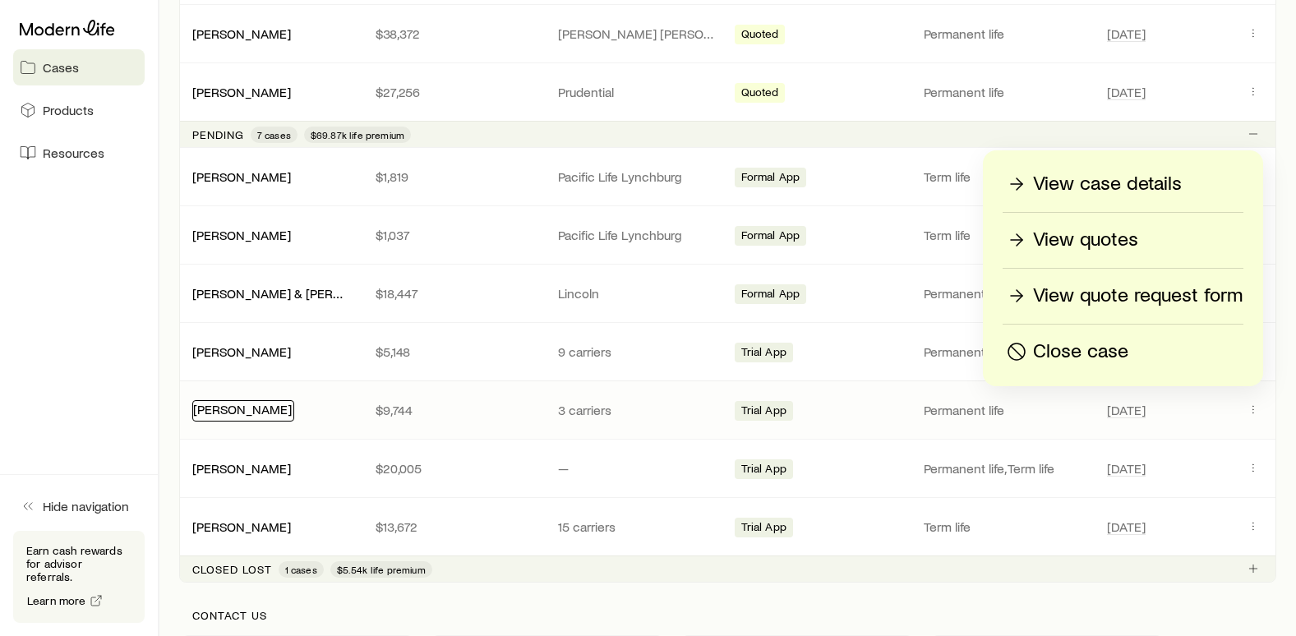
click at [227, 414] on link "[PERSON_NAME]" at bounding box center [242, 409] width 99 height 16
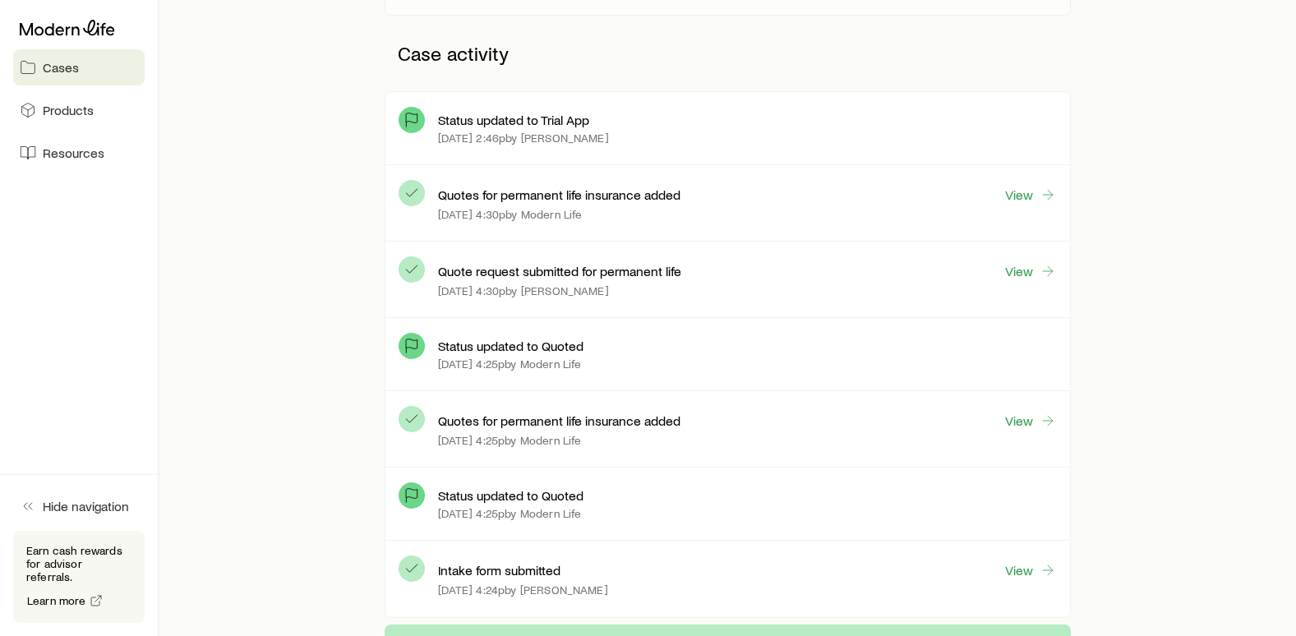
scroll to position [411, 0]
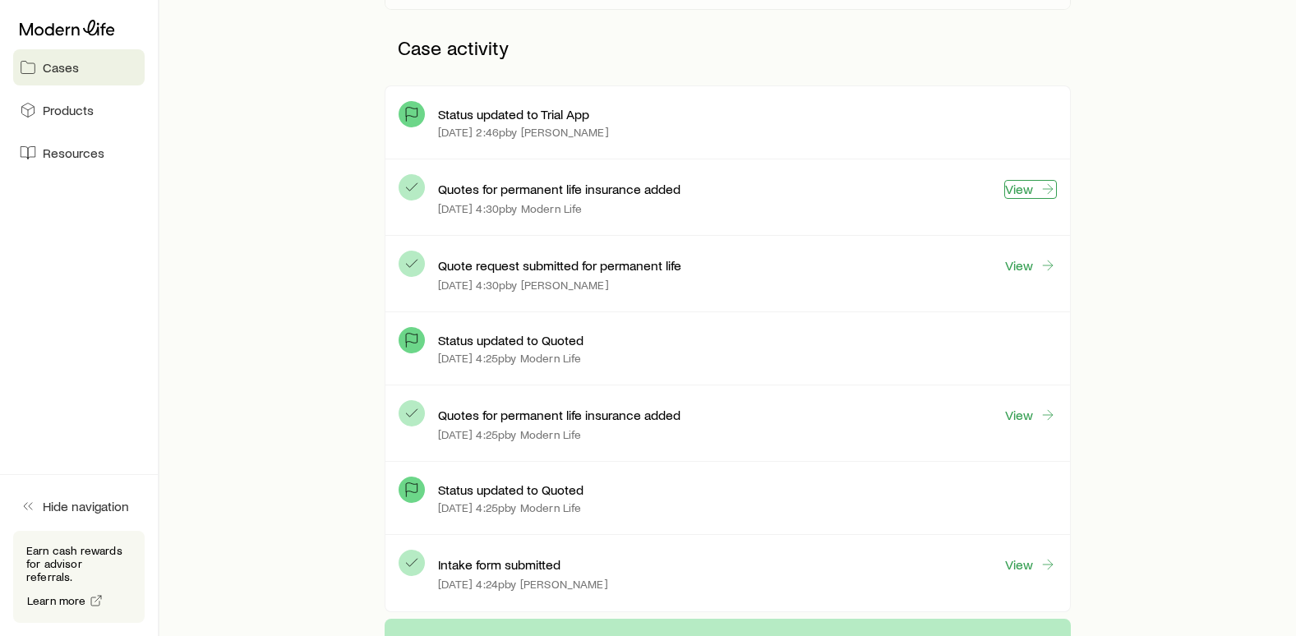
click at [1026, 190] on link "View" at bounding box center [1030, 189] width 53 height 19
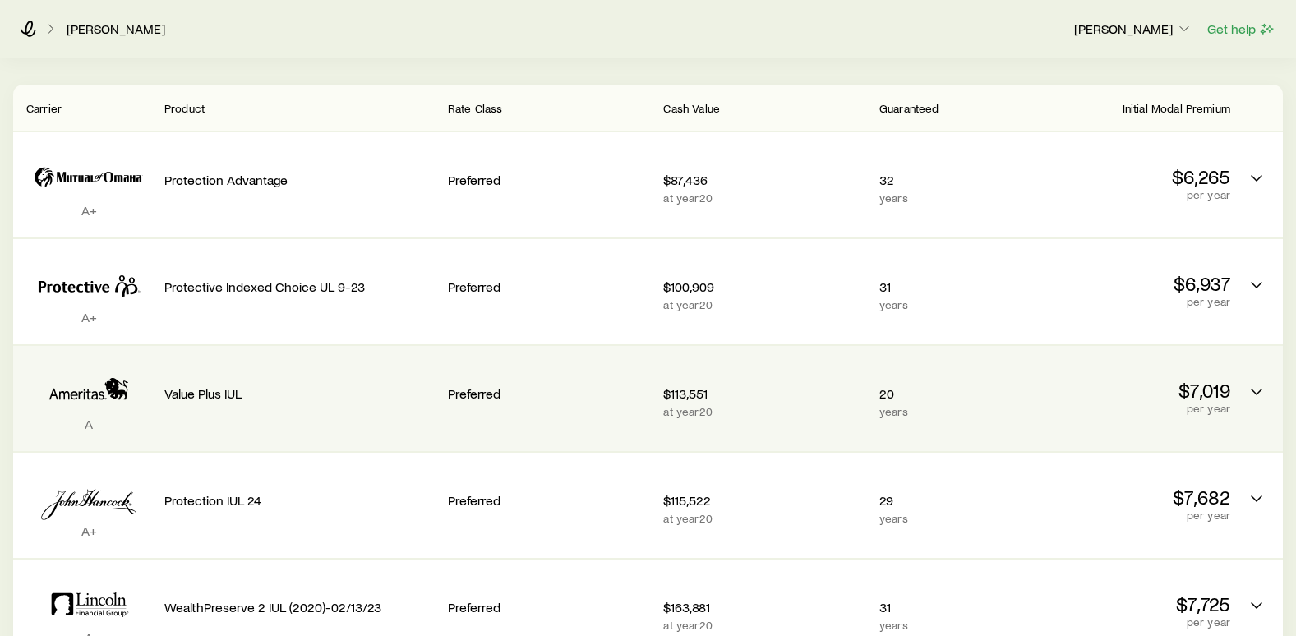
scroll to position [329, 0]
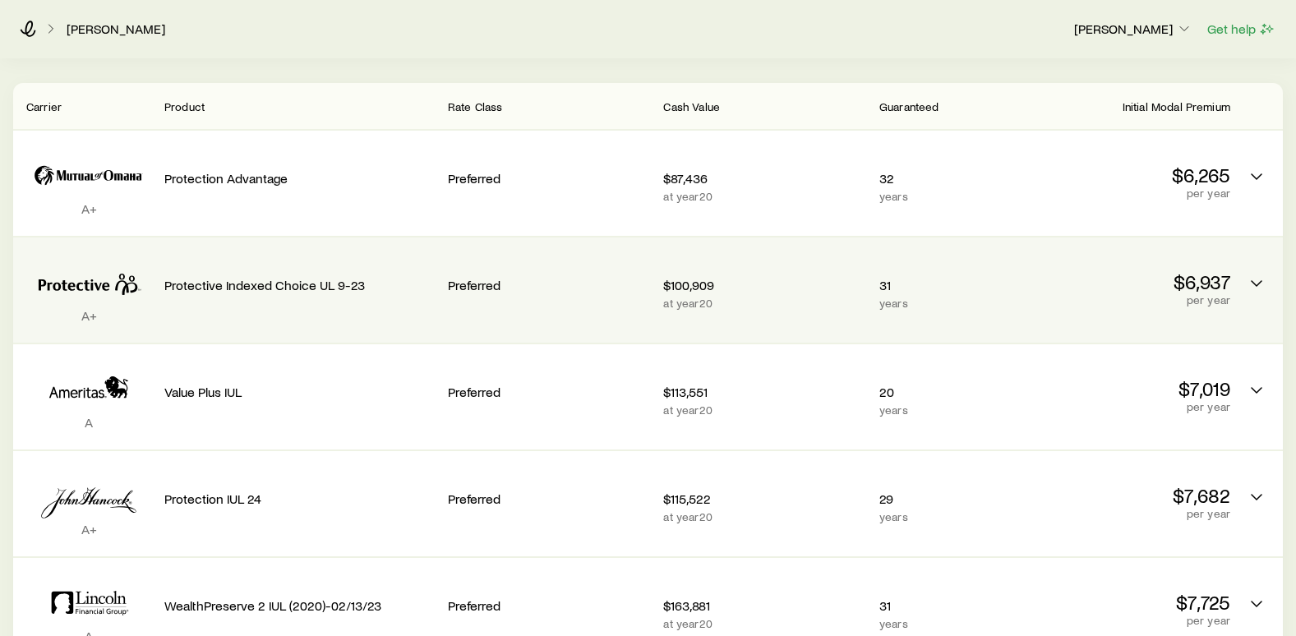
click at [378, 293] on div "Protective Indexed Choice UL 9-23" at bounding box center [299, 282] width 270 height 62
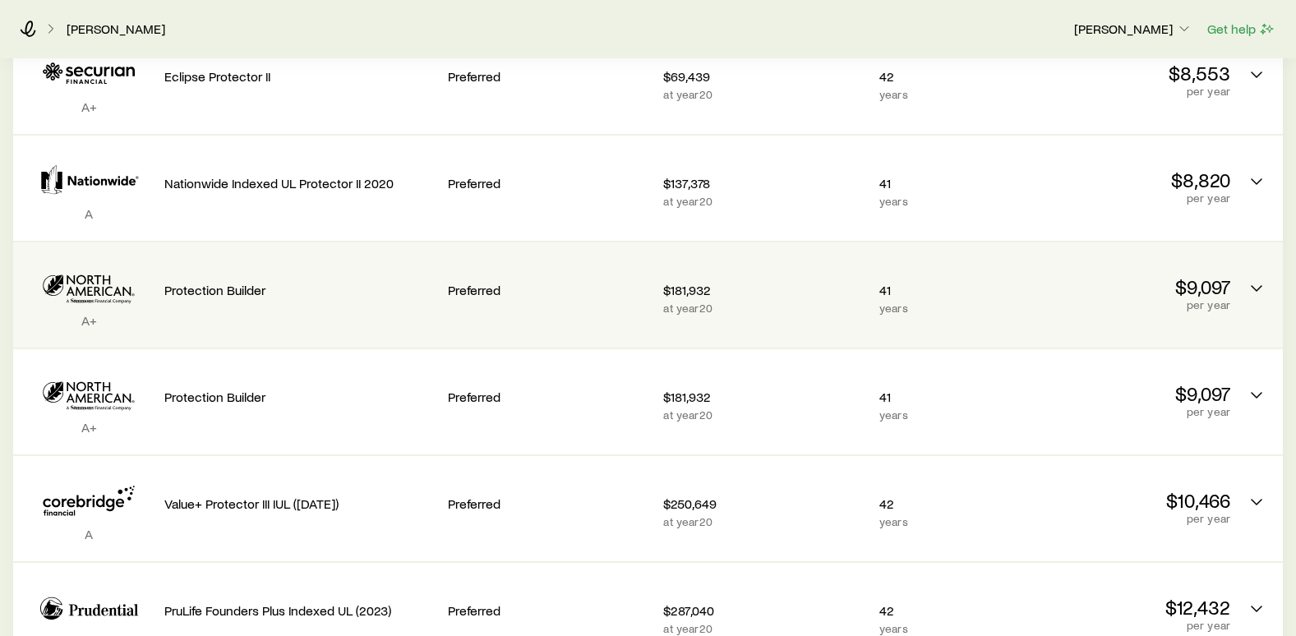
scroll to position [1151, 0]
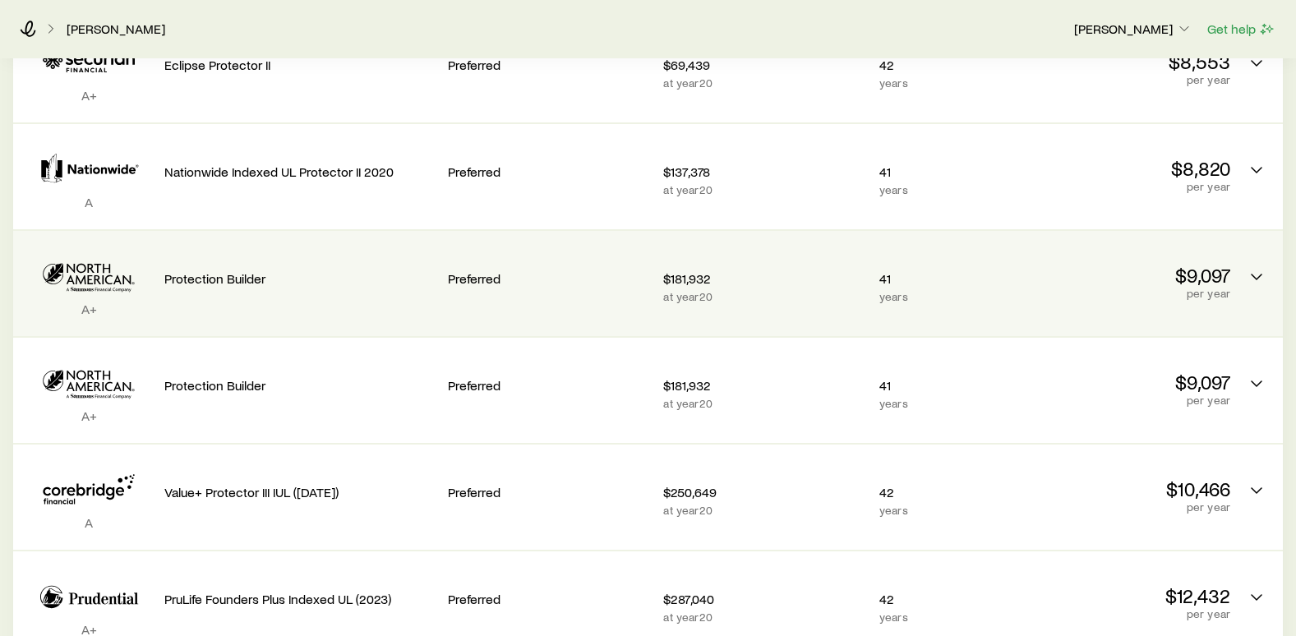
click at [1041, 289] on div "$9,097 per year" at bounding box center [1128, 283] width 203 height 79
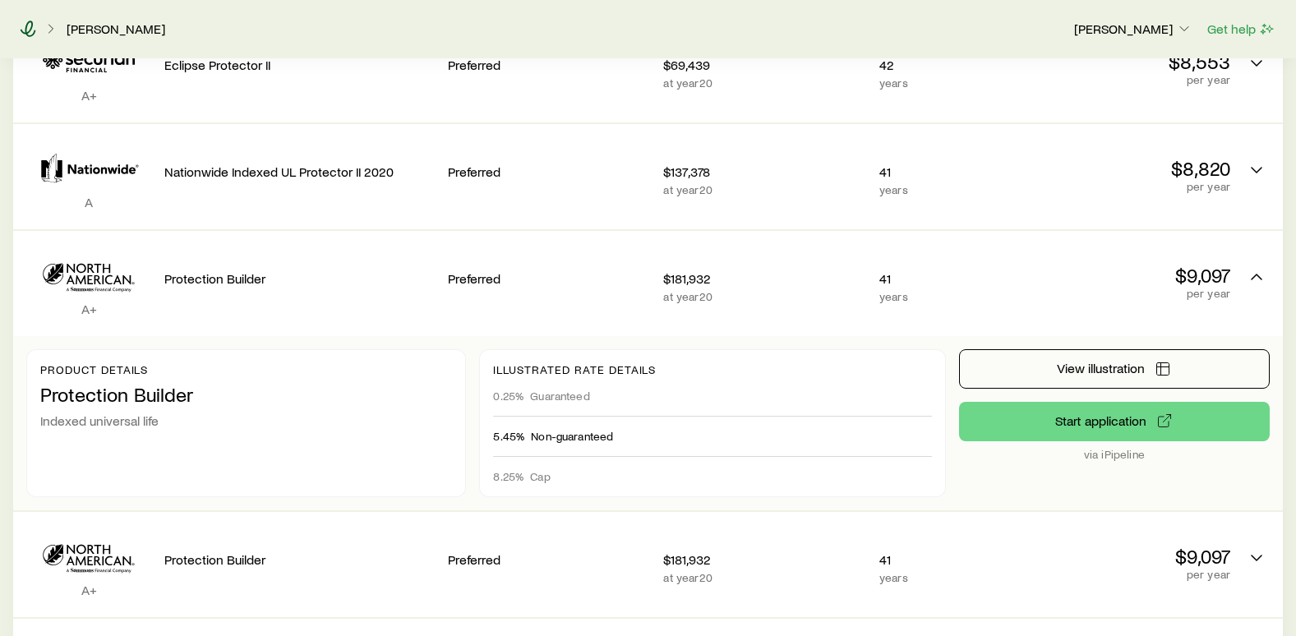
click at [26, 25] on icon at bounding box center [29, 29] width 16 height 16
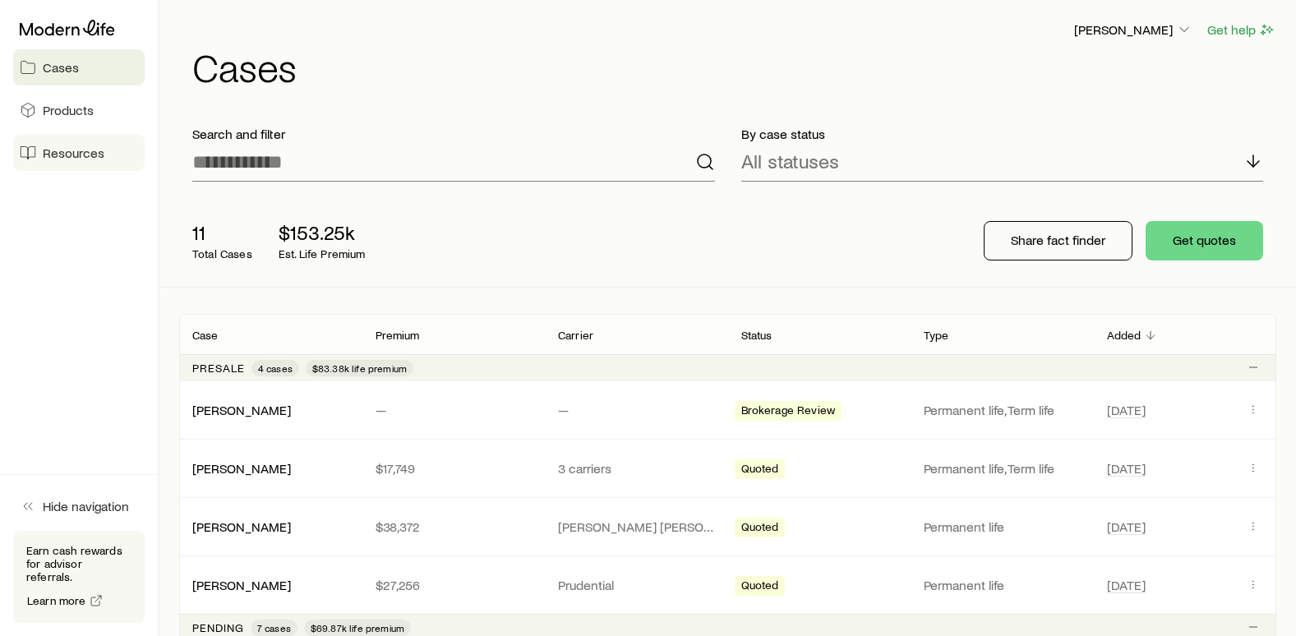
click at [86, 151] on span "Resources" at bounding box center [74, 153] width 62 height 16
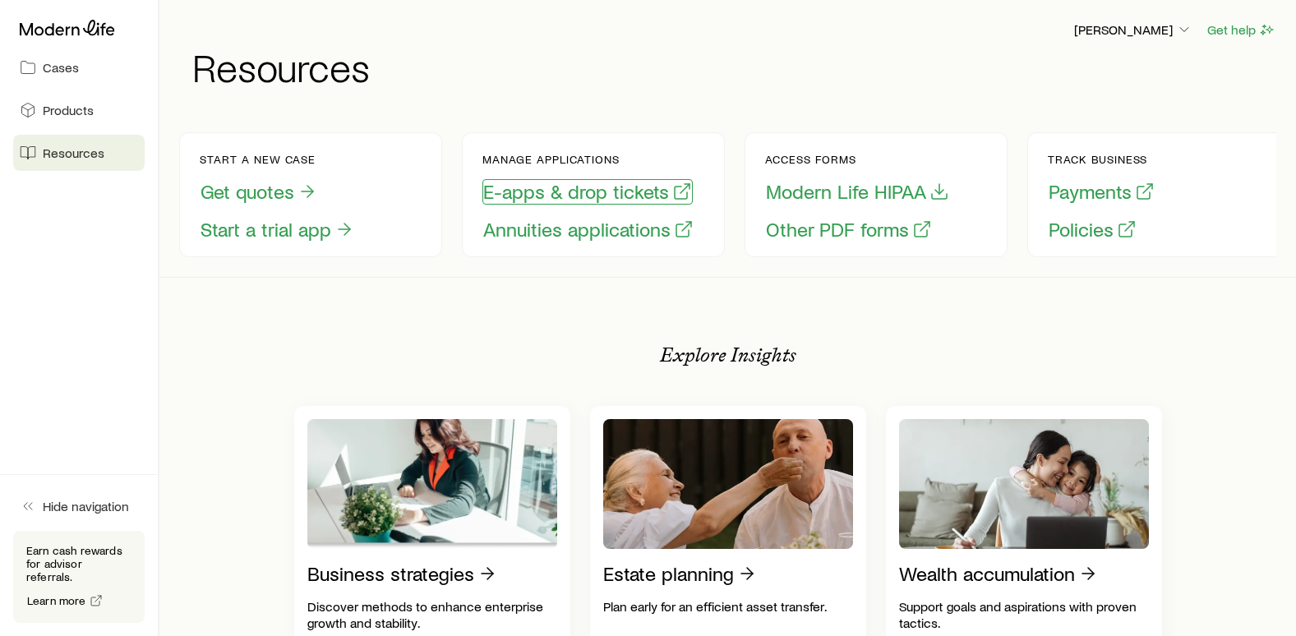
click at [554, 194] on button "E-apps & drop tickets" at bounding box center [588, 191] width 210 height 25
